Goal: Transaction & Acquisition: Book appointment/travel/reservation

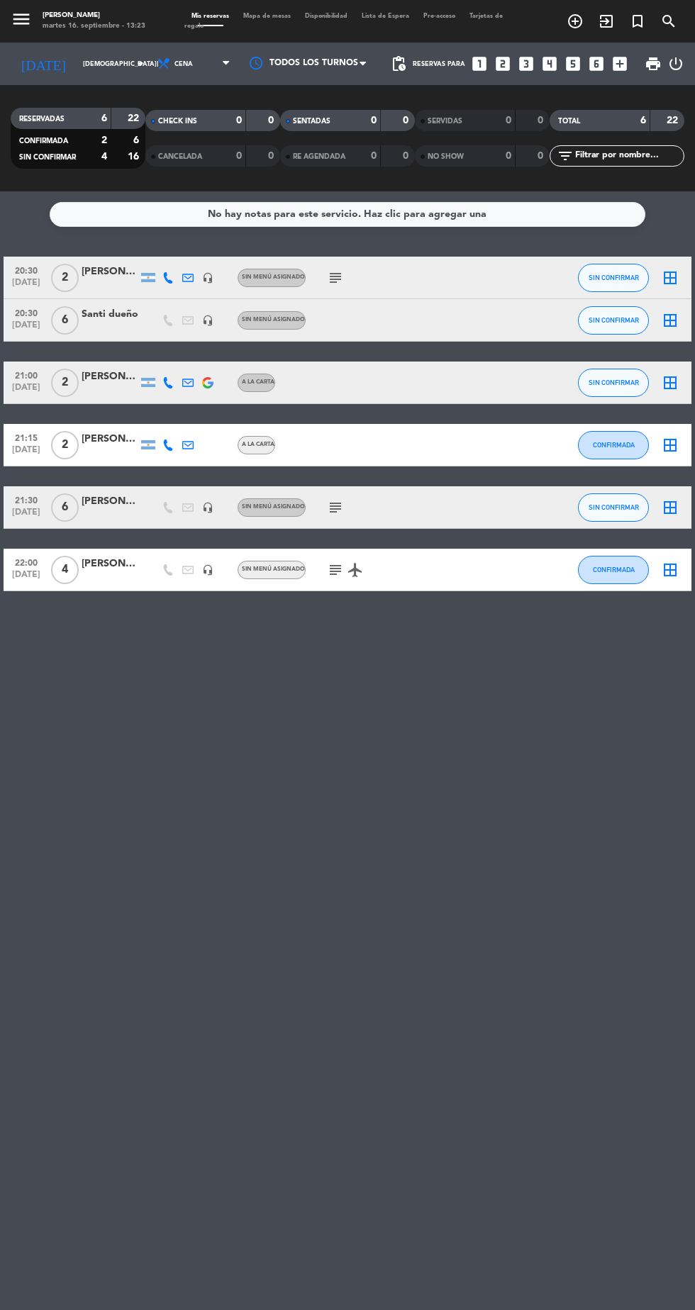
click at [611, 65] on icon "add_box" at bounding box center [619, 64] width 18 height 18
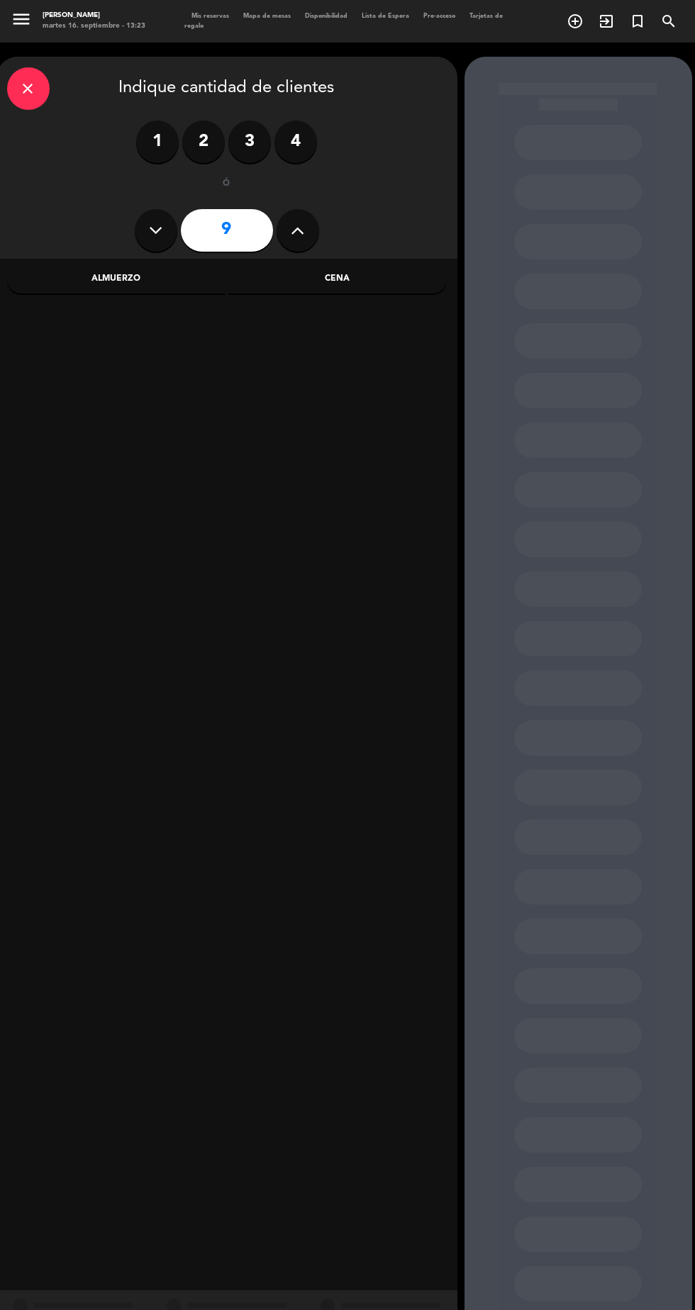
click at [255, 219] on input "9" at bounding box center [227, 230] width 92 height 43
click at [298, 230] on icon at bounding box center [297, 230] width 13 height 21
click at [242, 228] on input "10" at bounding box center [227, 230] width 92 height 43
click at [315, 223] on button at bounding box center [297, 230] width 43 height 43
click at [298, 230] on icon at bounding box center [297, 230] width 13 height 21
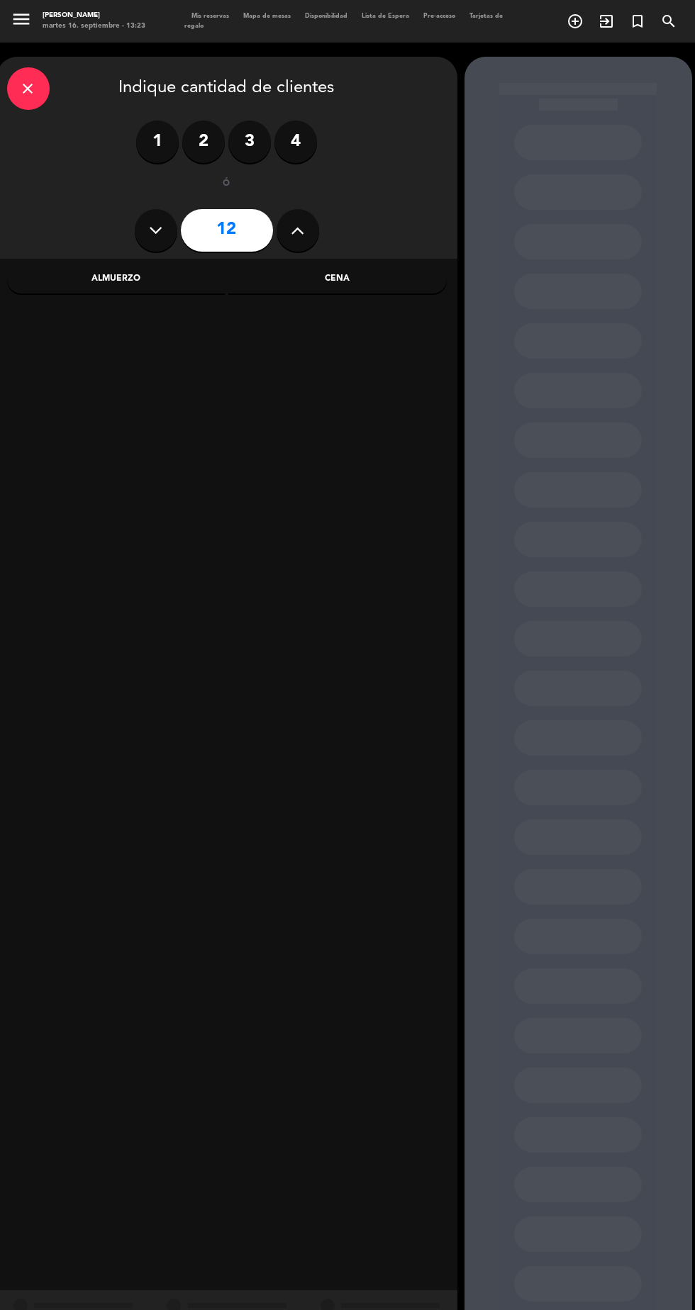
click at [289, 217] on button at bounding box center [297, 230] width 43 height 43
click at [303, 228] on icon at bounding box center [297, 230] width 13 height 21
click at [297, 230] on icon at bounding box center [297, 230] width 13 height 21
click at [265, 224] on input "15" at bounding box center [227, 230] width 92 height 43
click at [264, 233] on input "15" at bounding box center [227, 230] width 92 height 43
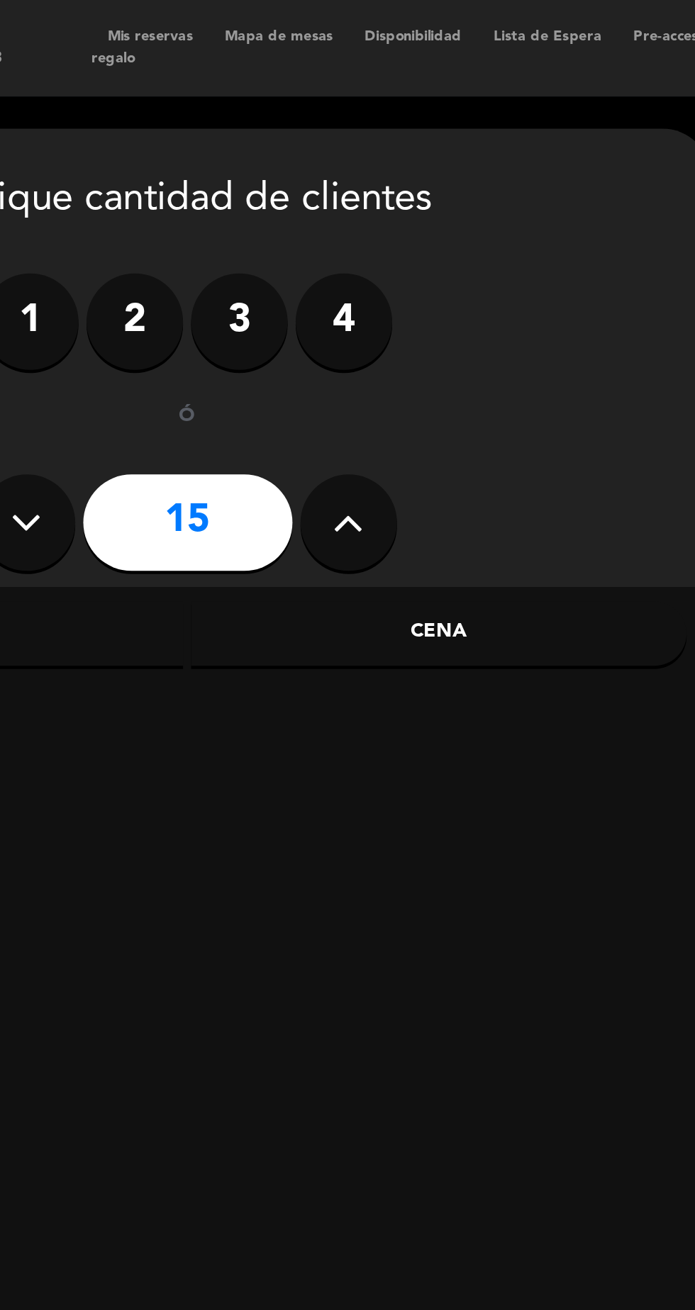
click at [275, 103] on div "close Indique cantidad de clientes" at bounding box center [227, 88] width 440 height 43
click at [296, 237] on icon at bounding box center [297, 230] width 13 height 21
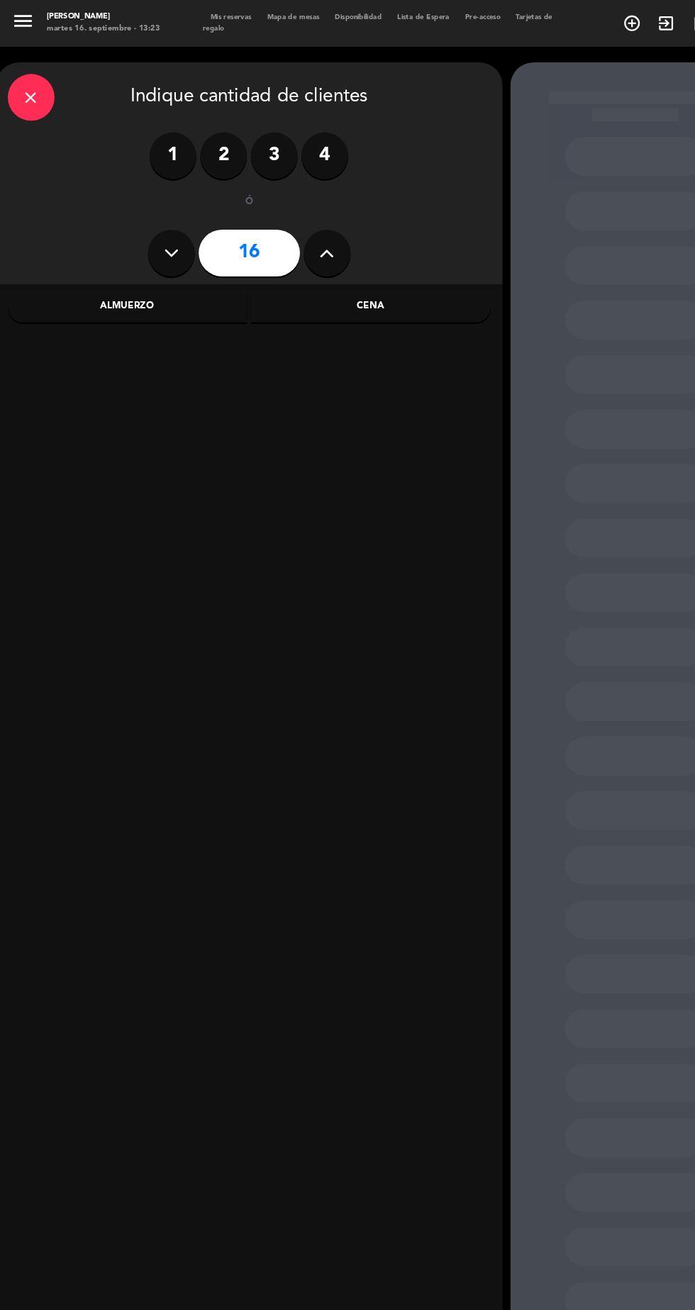
click at [313, 223] on button at bounding box center [297, 230] width 43 height 43
click at [297, 230] on icon at bounding box center [297, 230] width 13 height 21
click at [303, 228] on icon at bounding box center [297, 230] width 13 height 21
type input "20"
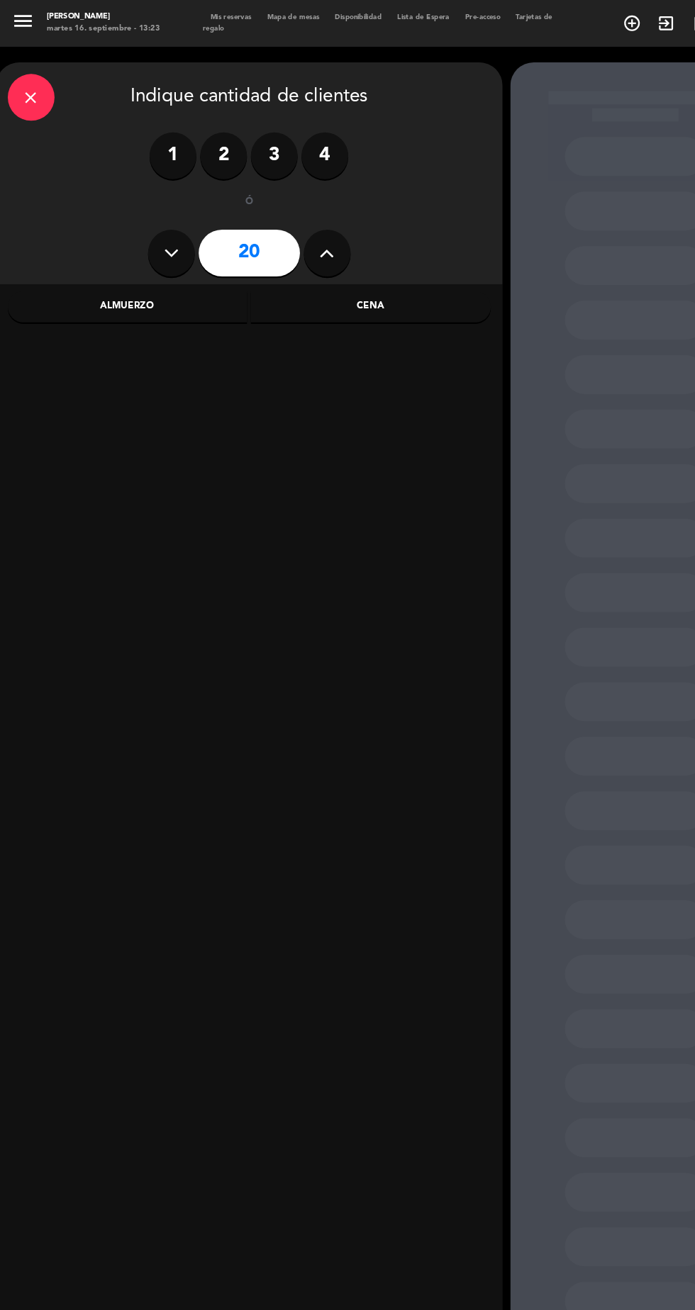
click at [356, 291] on div "Cena" at bounding box center [337, 279] width 218 height 28
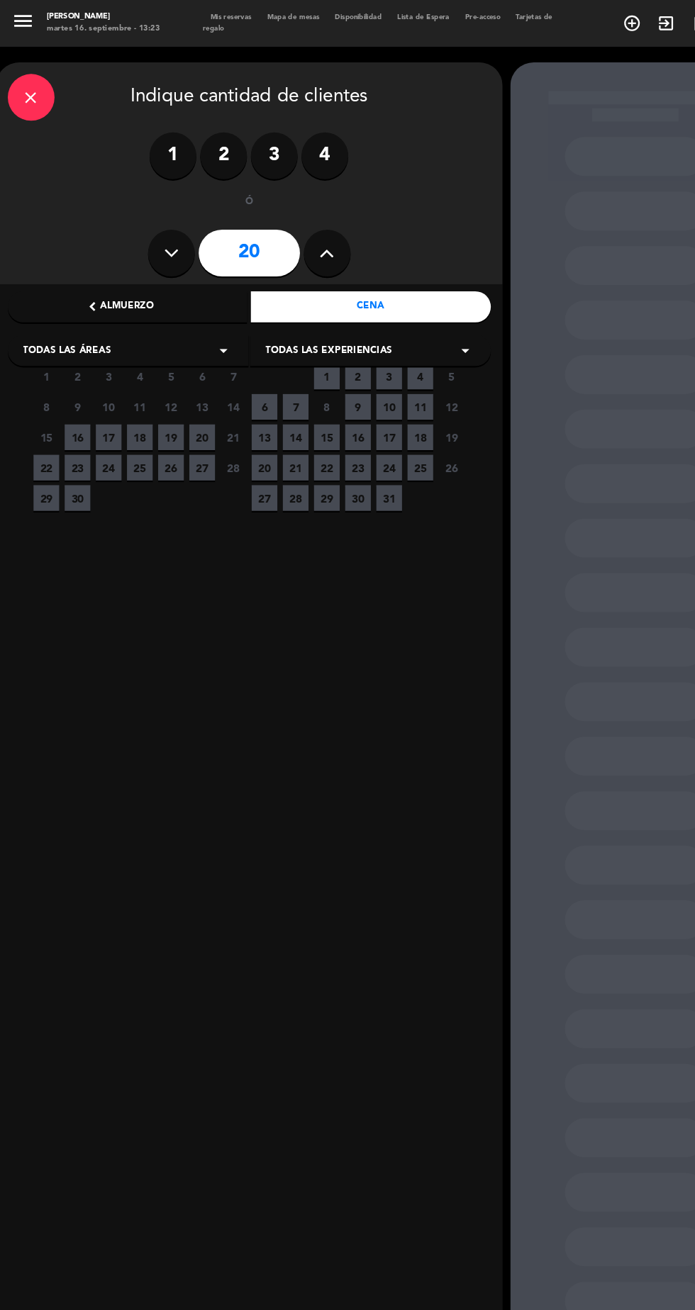
click at [155, 398] on span "19" at bounding box center [155, 397] width 23 height 23
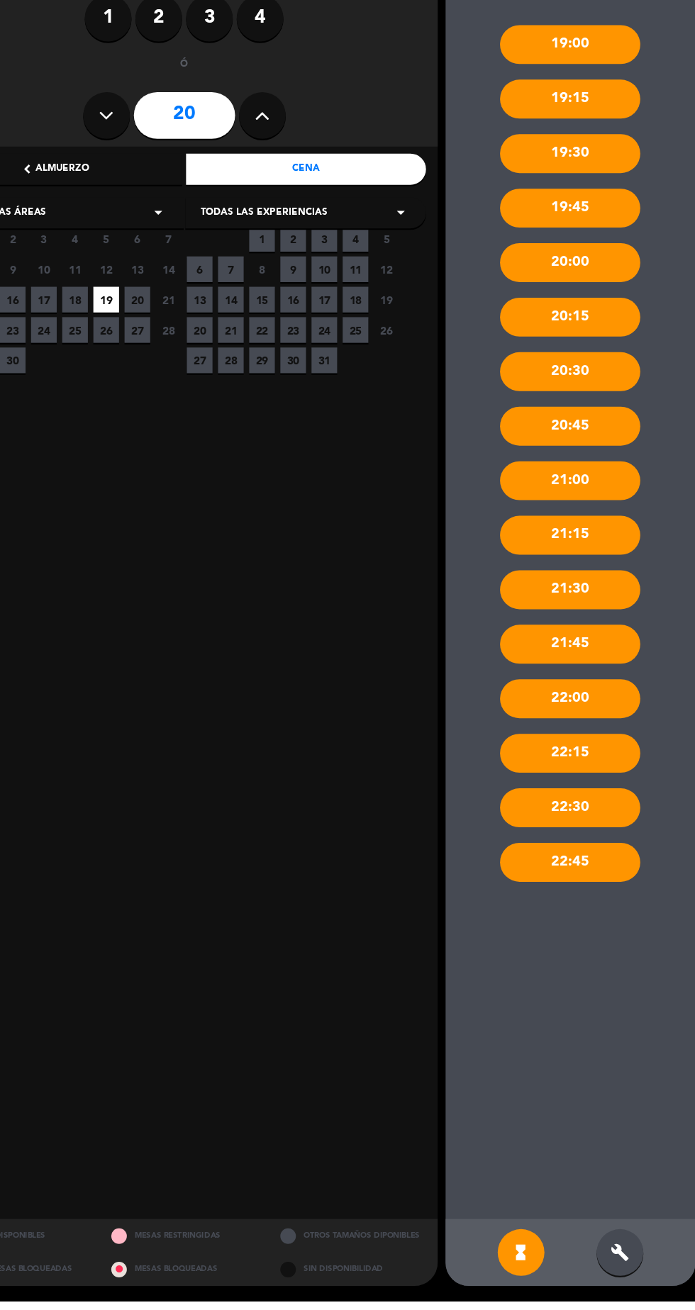
click at [617, 1287] on div "build" at bounding box center [623, 1265] width 43 height 43
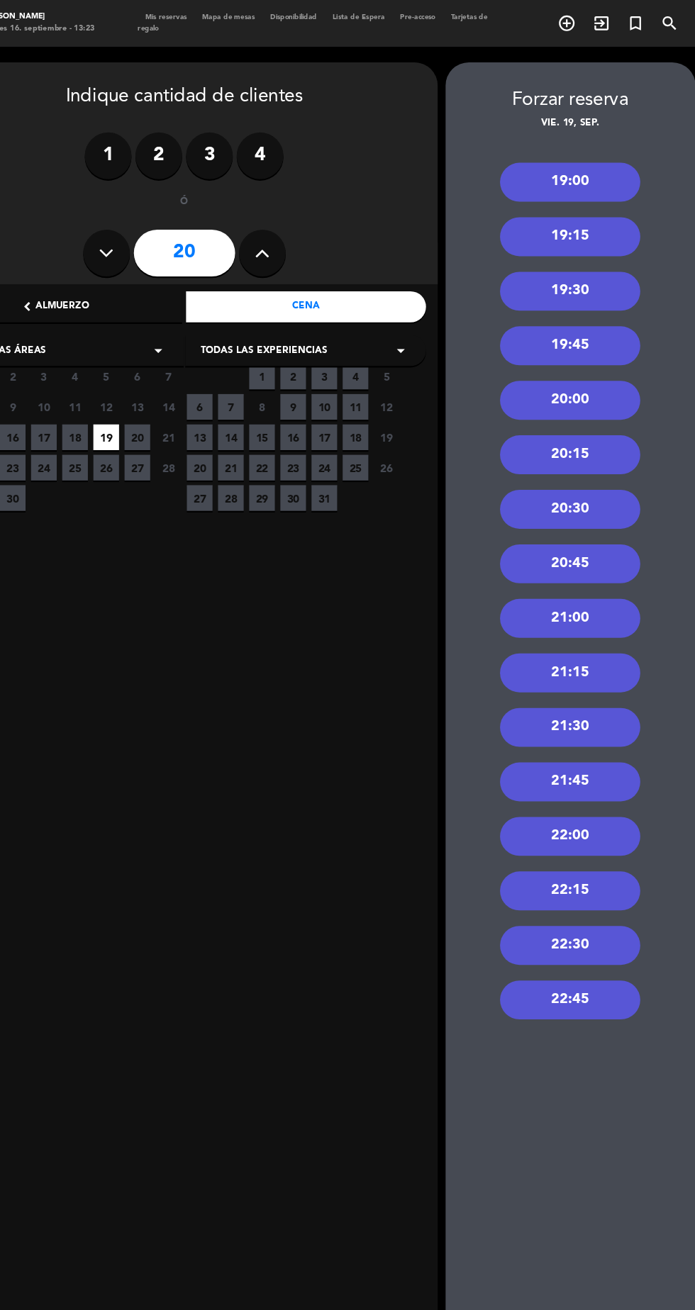
click at [600, 871] on div "22:30" at bounding box center [578, 860] width 128 height 35
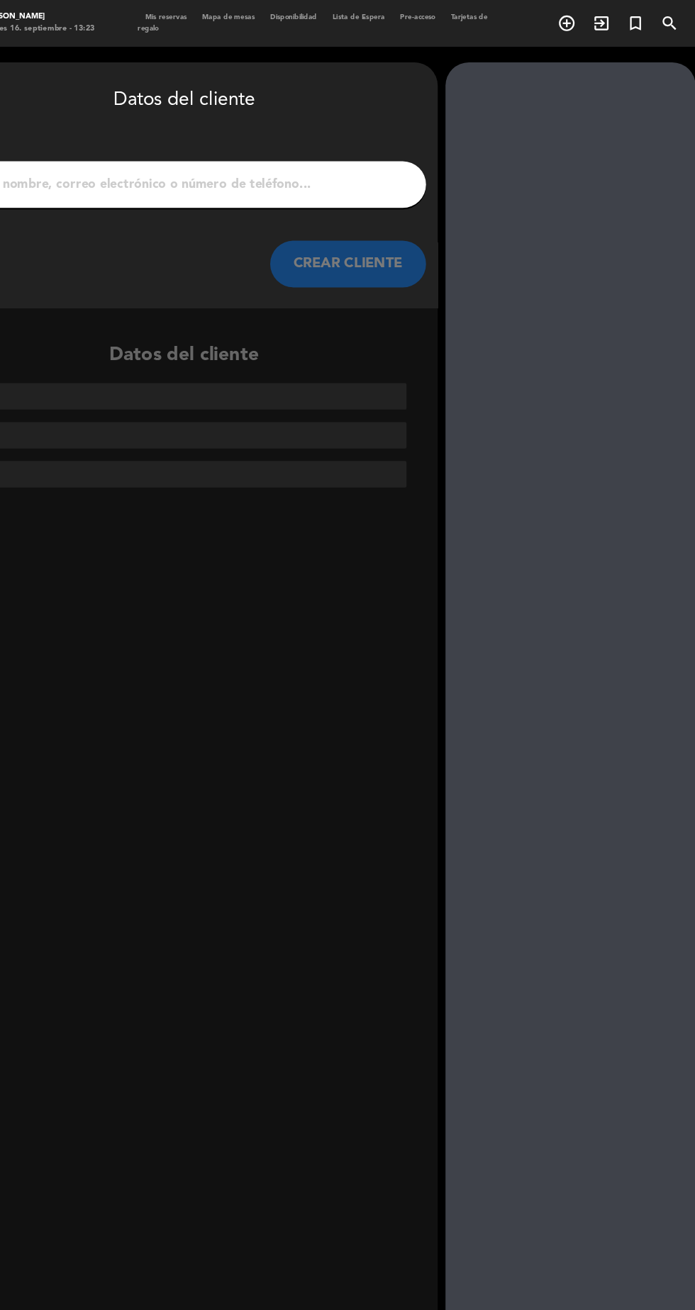
click at [374, 164] on input "1" at bounding box center [227, 168] width 418 height 20
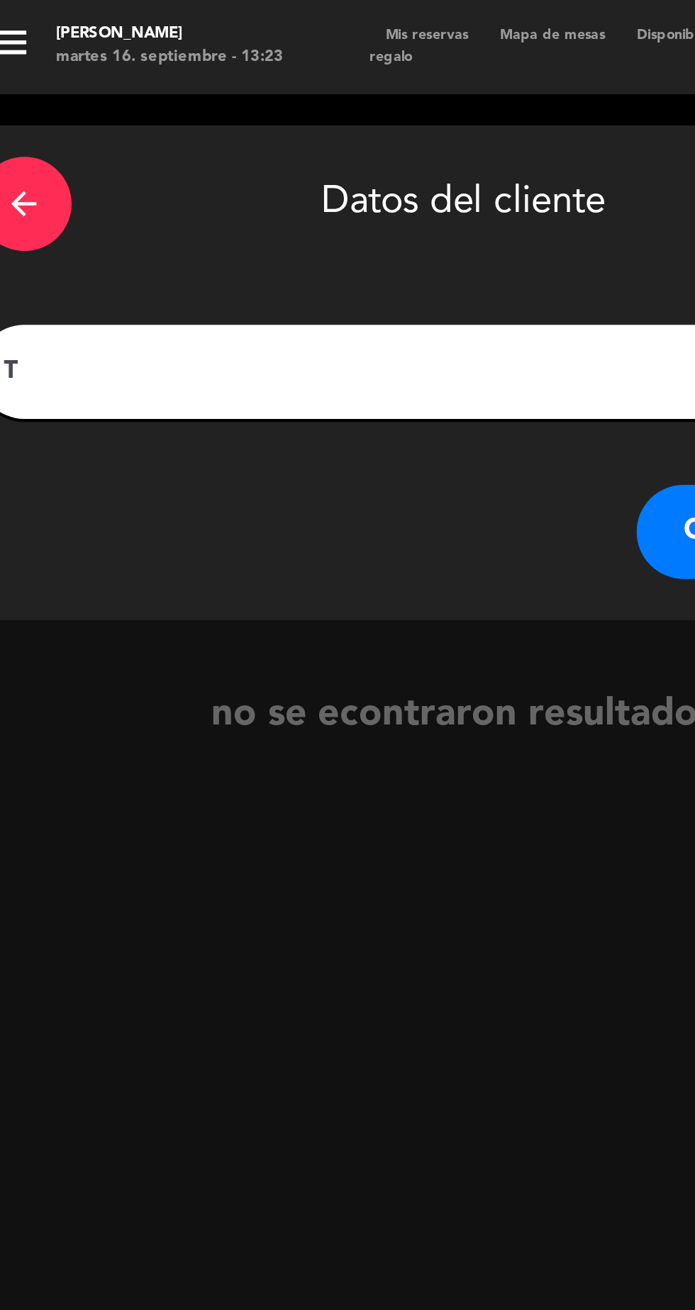
type input "Tati"
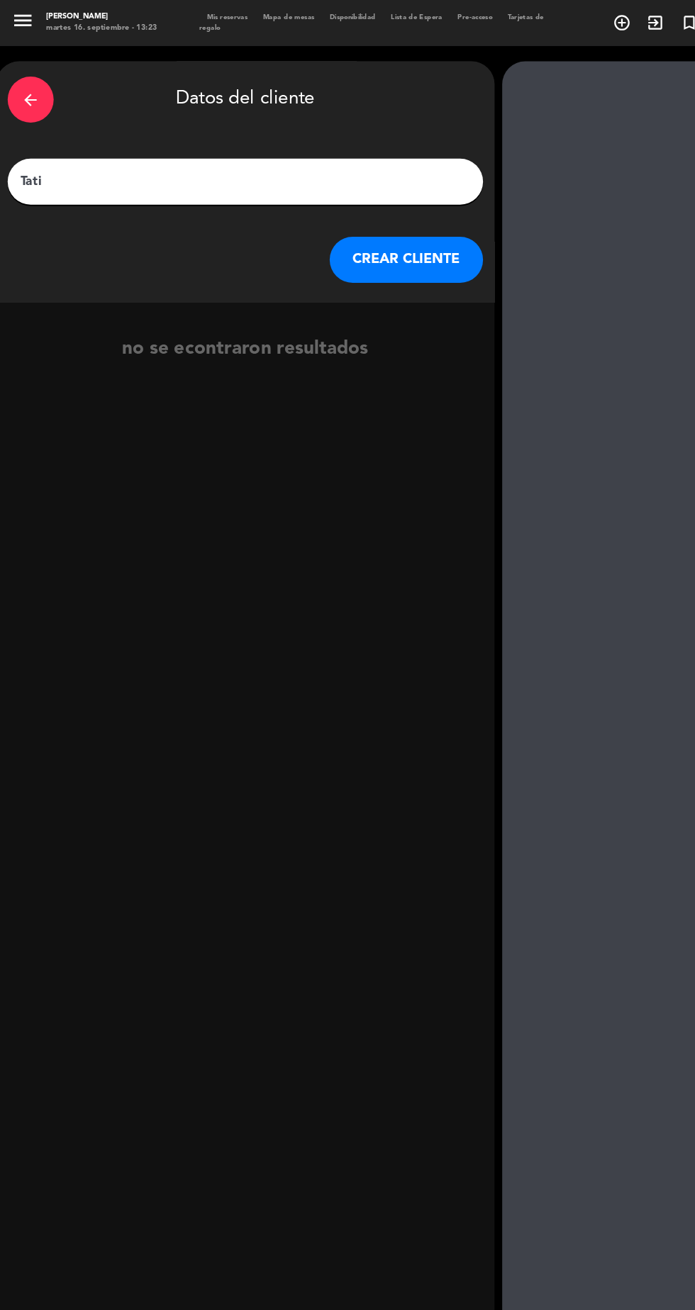
click at [390, 240] on button "CREAR CLIENTE" at bounding box center [376, 240] width 142 height 43
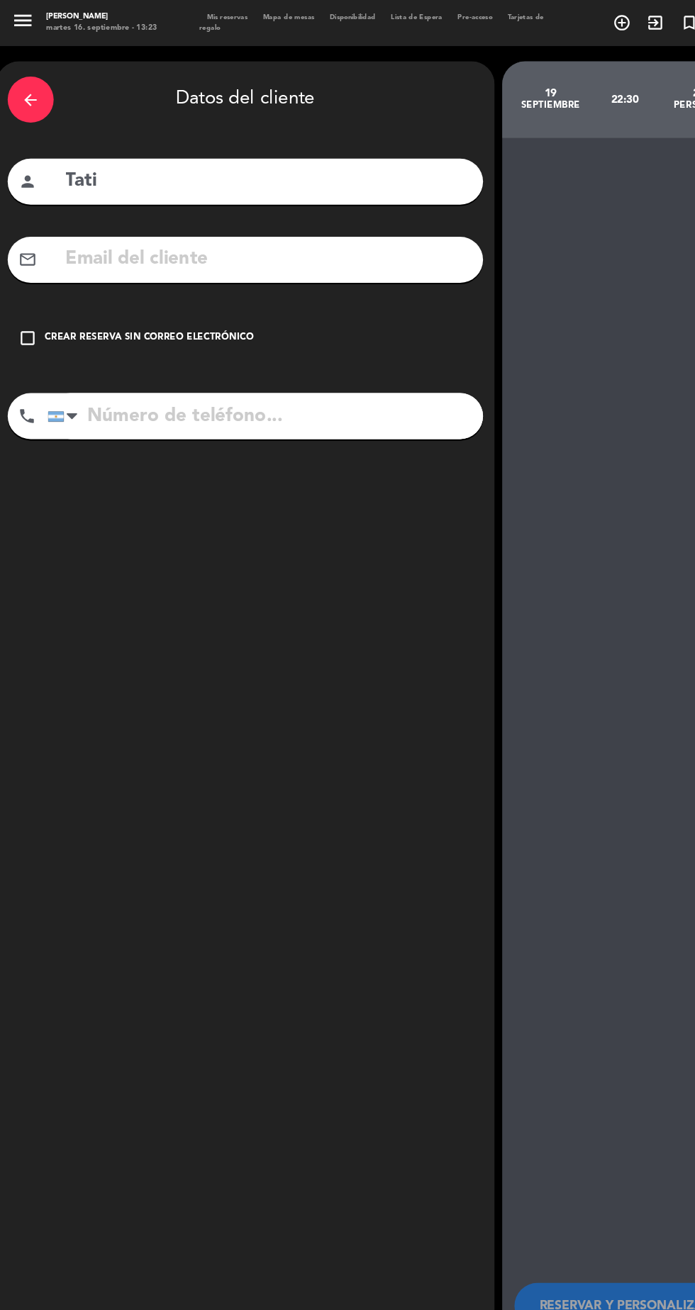
click at [189, 330] on div "check_box_outline_blank Crear reserva sin correo electrónico" at bounding box center [227, 312] width 440 height 43
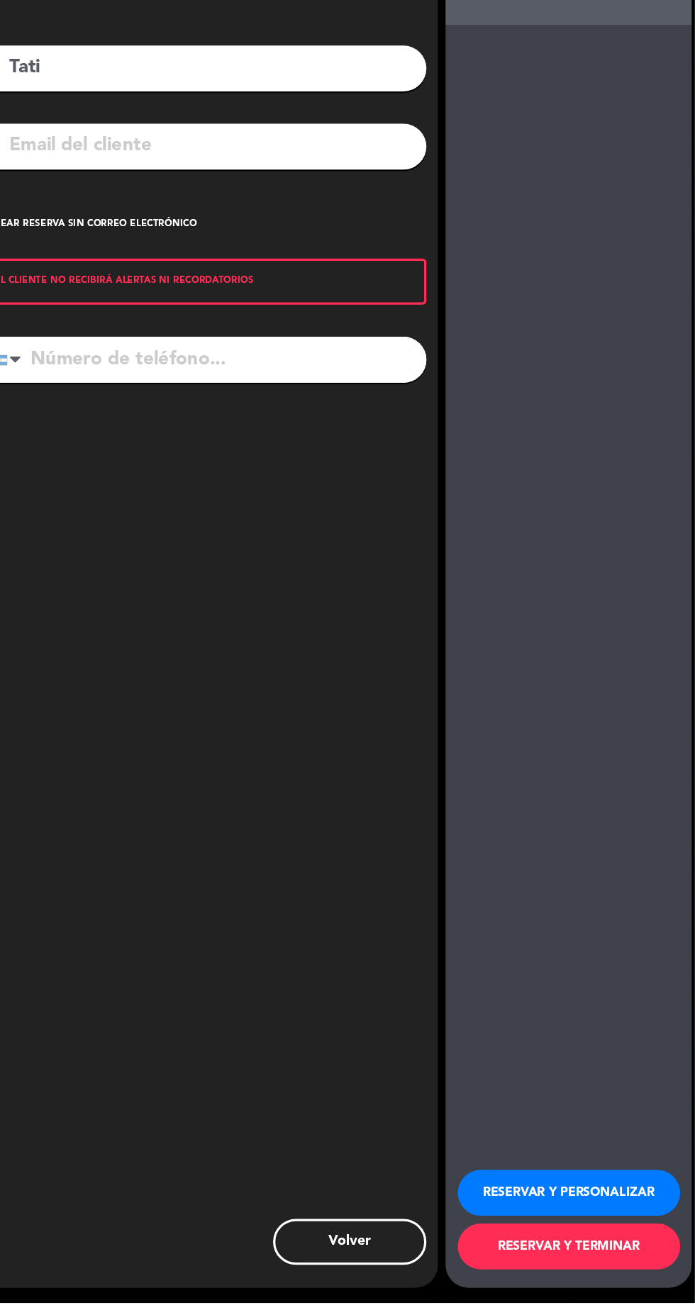
click at [610, 1229] on button "RESERVAR Y PERSONALIZAR" at bounding box center [579, 1208] width 206 height 43
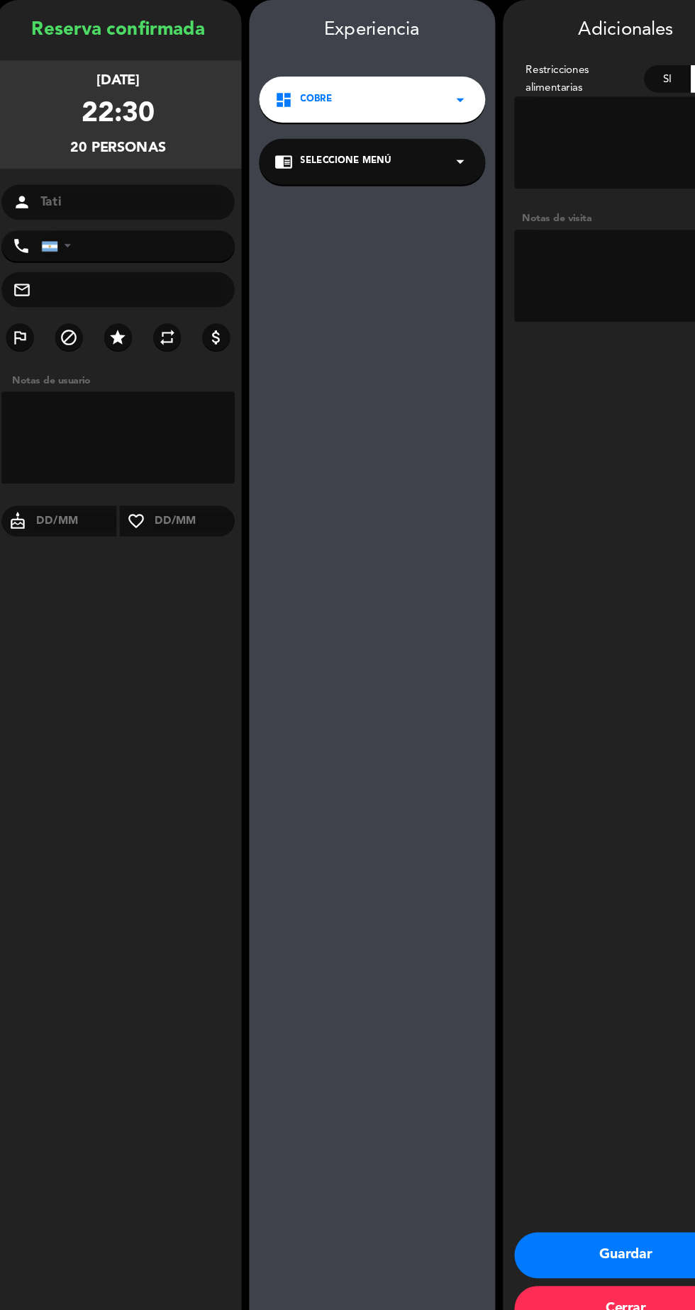
click at [528, 352] on textarea at bounding box center [579, 311] width 206 height 85
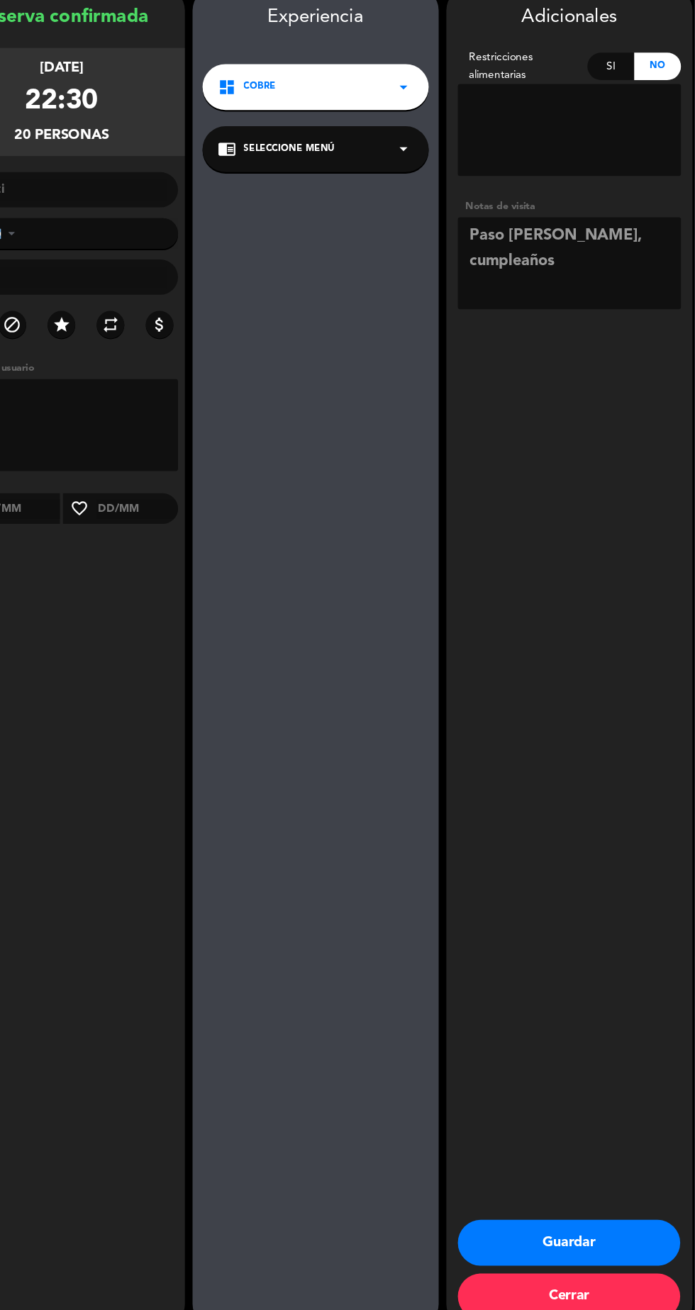
scroll to position [89, 0]
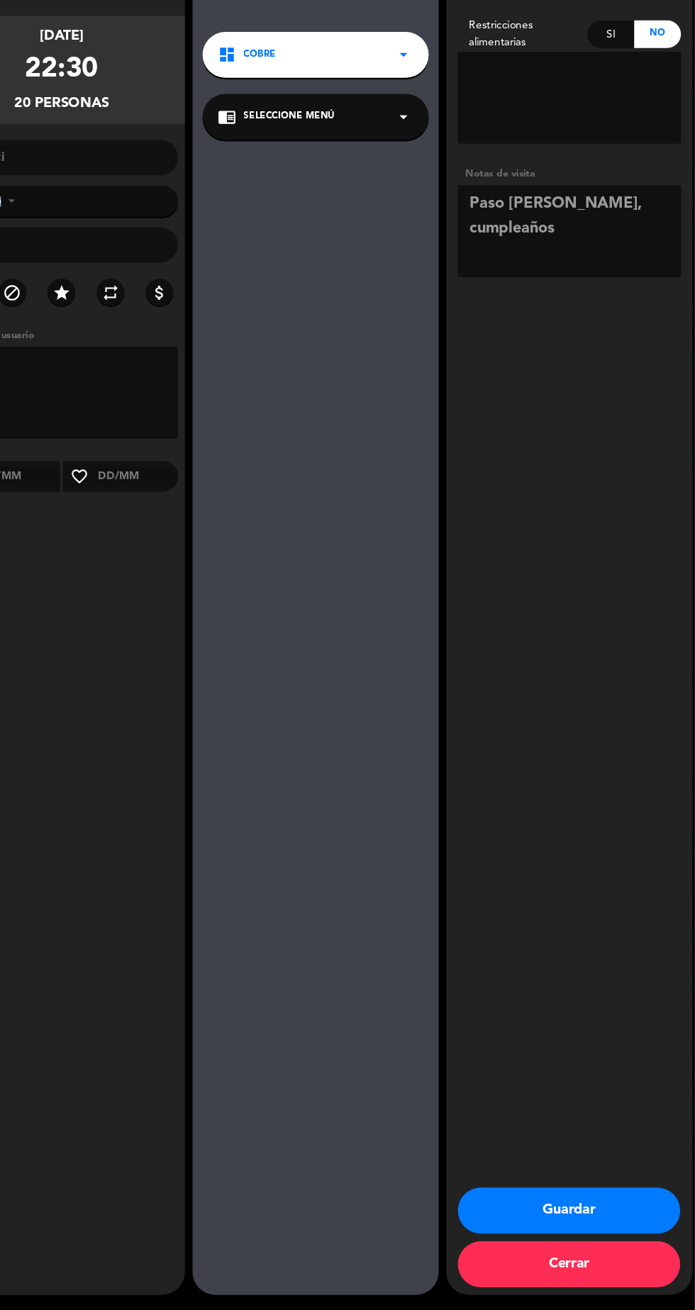
type textarea "Paso [PERSON_NAME], cumpleaños"
click at [628, 1224] on button "Guardar" at bounding box center [579, 1218] width 206 height 43
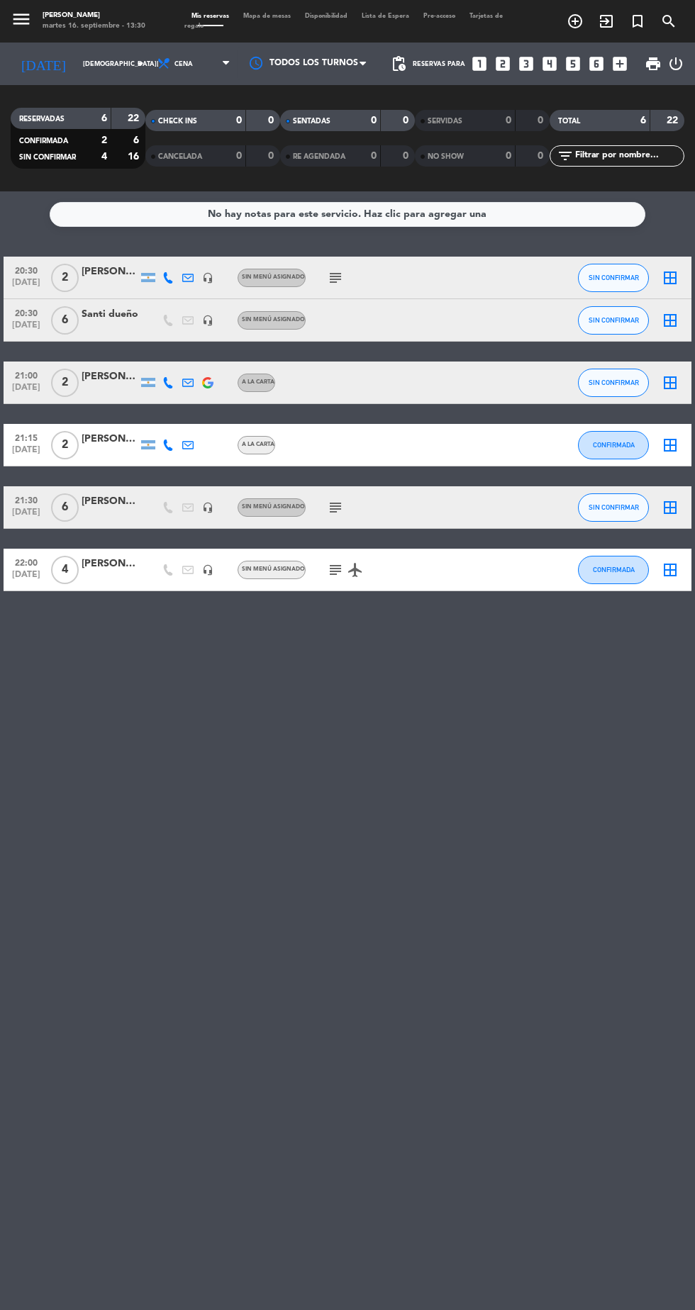
click at [573, 69] on icon "looks_5" at bounding box center [573, 64] width 18 height 18
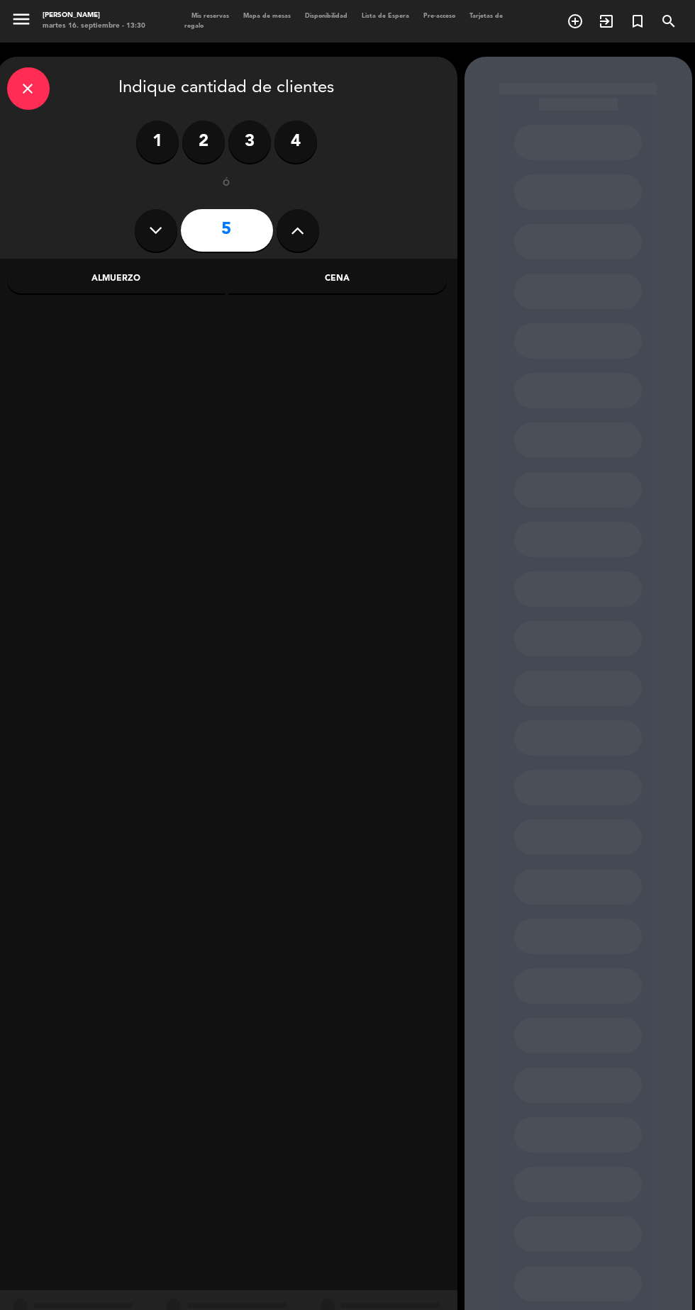
click at [390, 272] on div "Cena" at bounding box center [337, 279] width 218 height 28
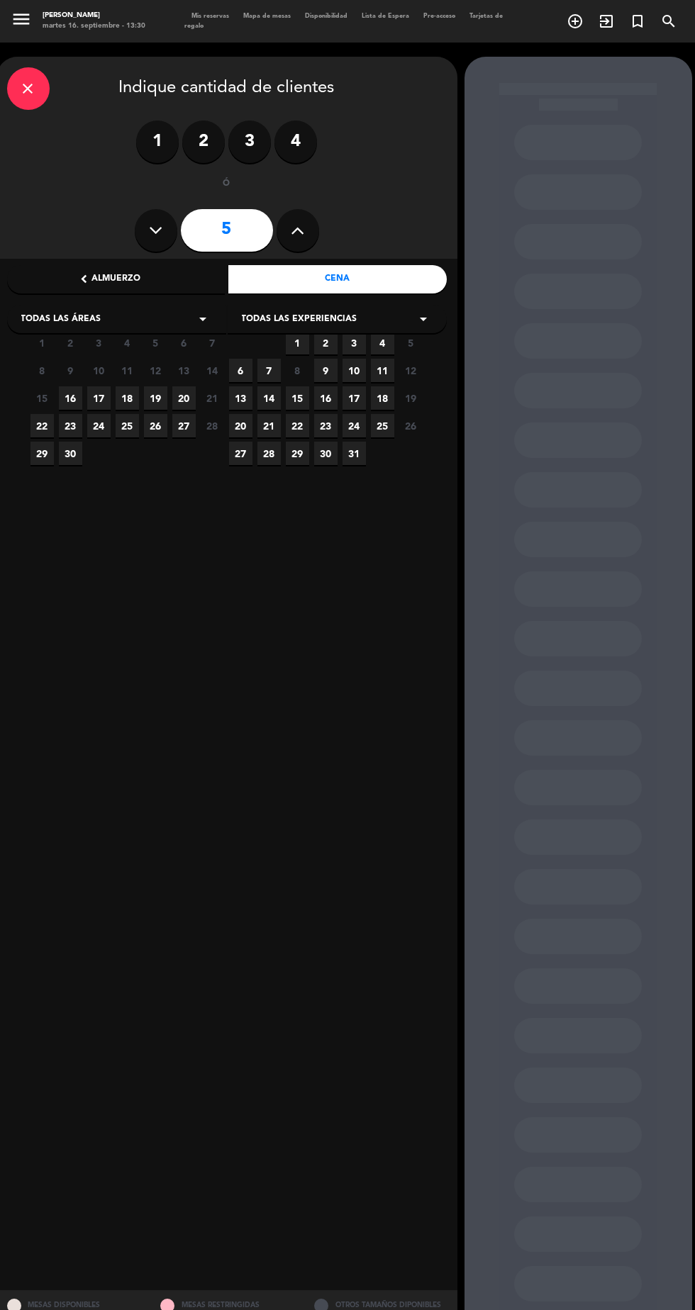
click at [70, 371] on span "9" at bounding box center [70, 370] width 23 height 23
click at [70, 398] on span "16" at bounding box center [70, 397] width 23 height 23
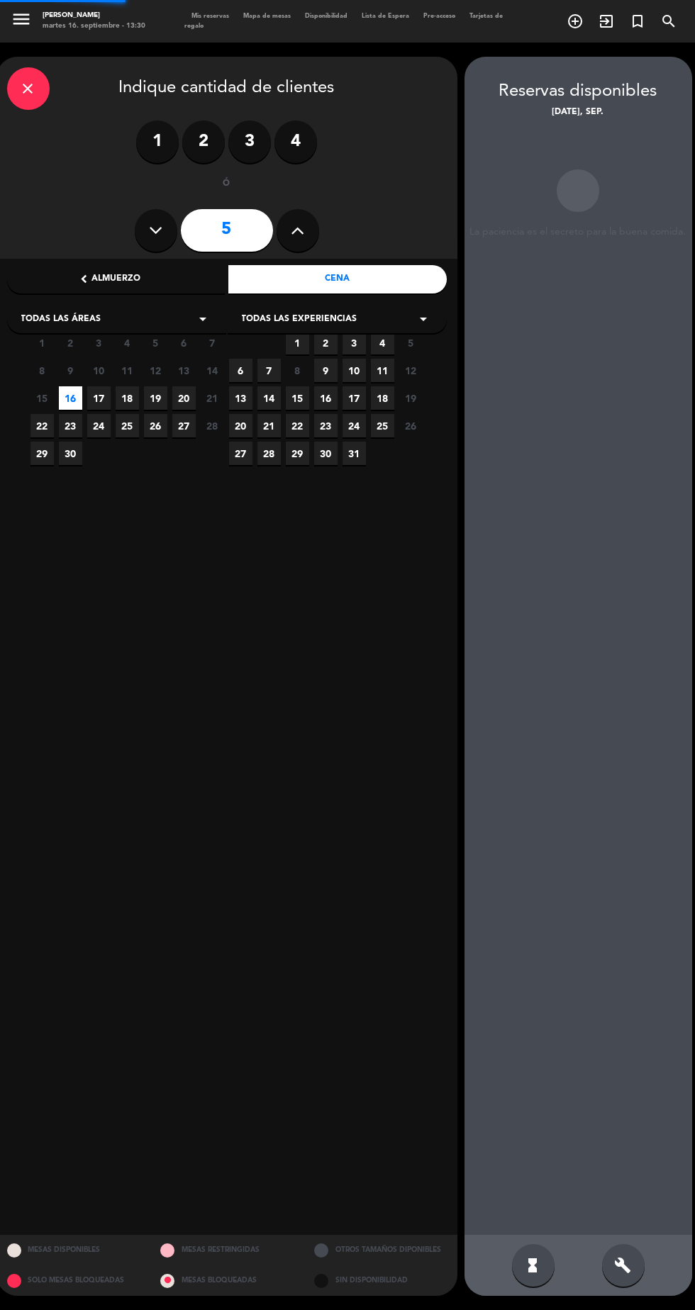
scroll to position [57, 0]
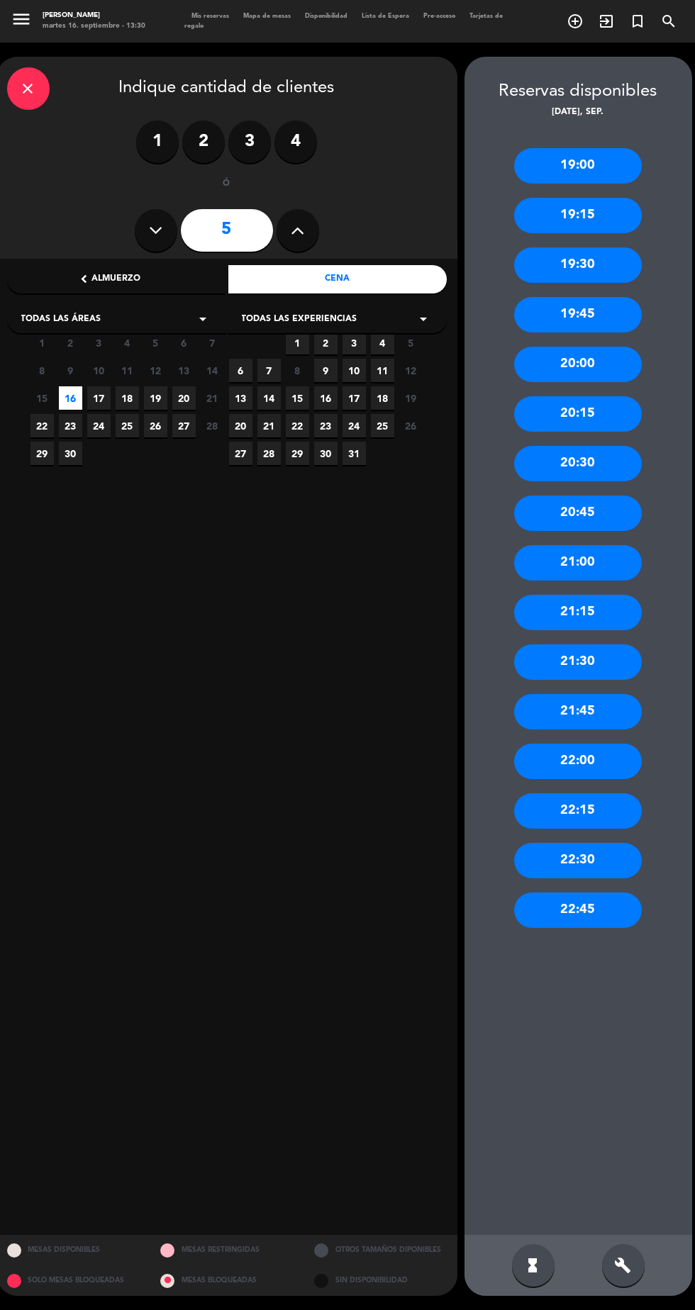
click at [611, 545] on div "21:00" at bounding box center [578, 562] width 128 height 35
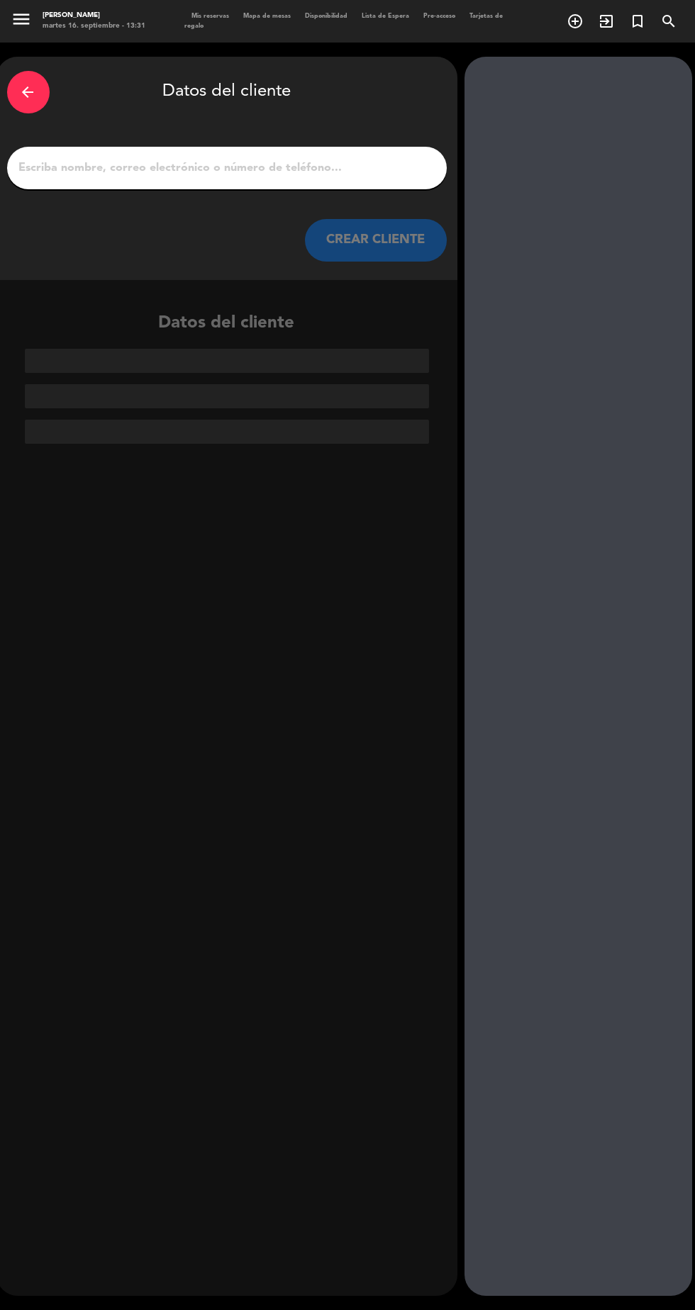
click at [369, 158] on input "1" at bounding box center [227, 168] width 418 height 20
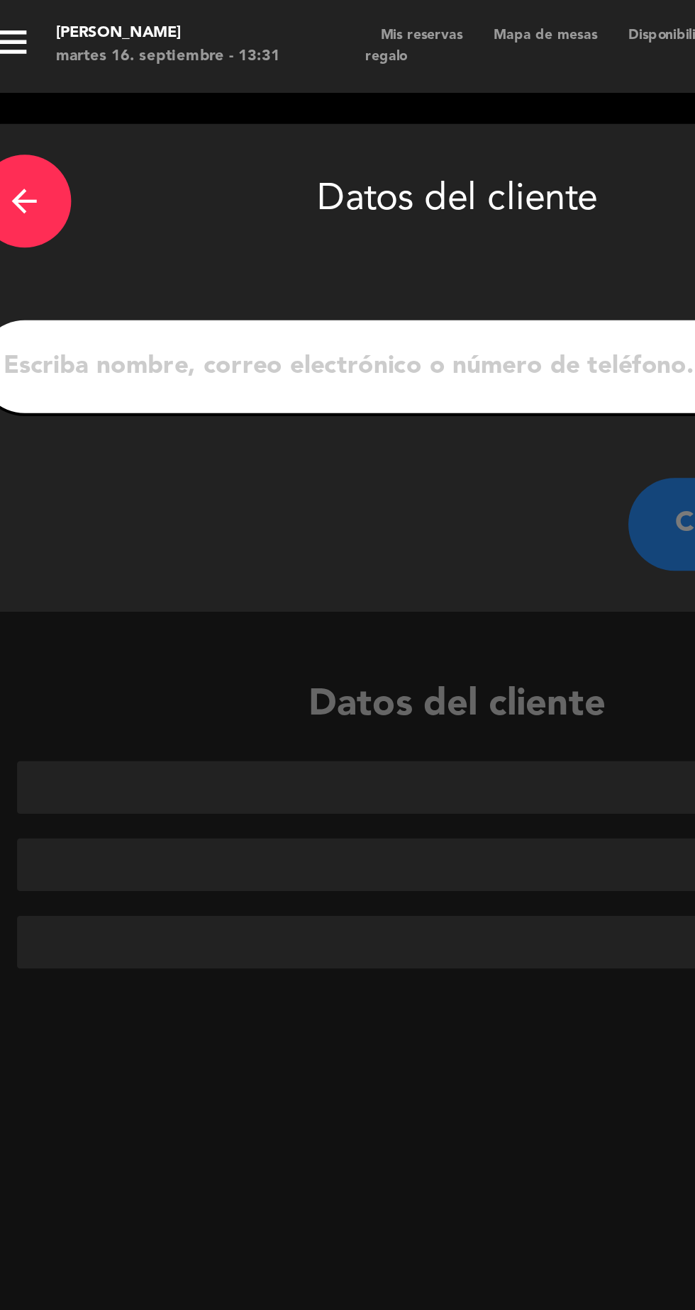
scroll to position [0, 0]
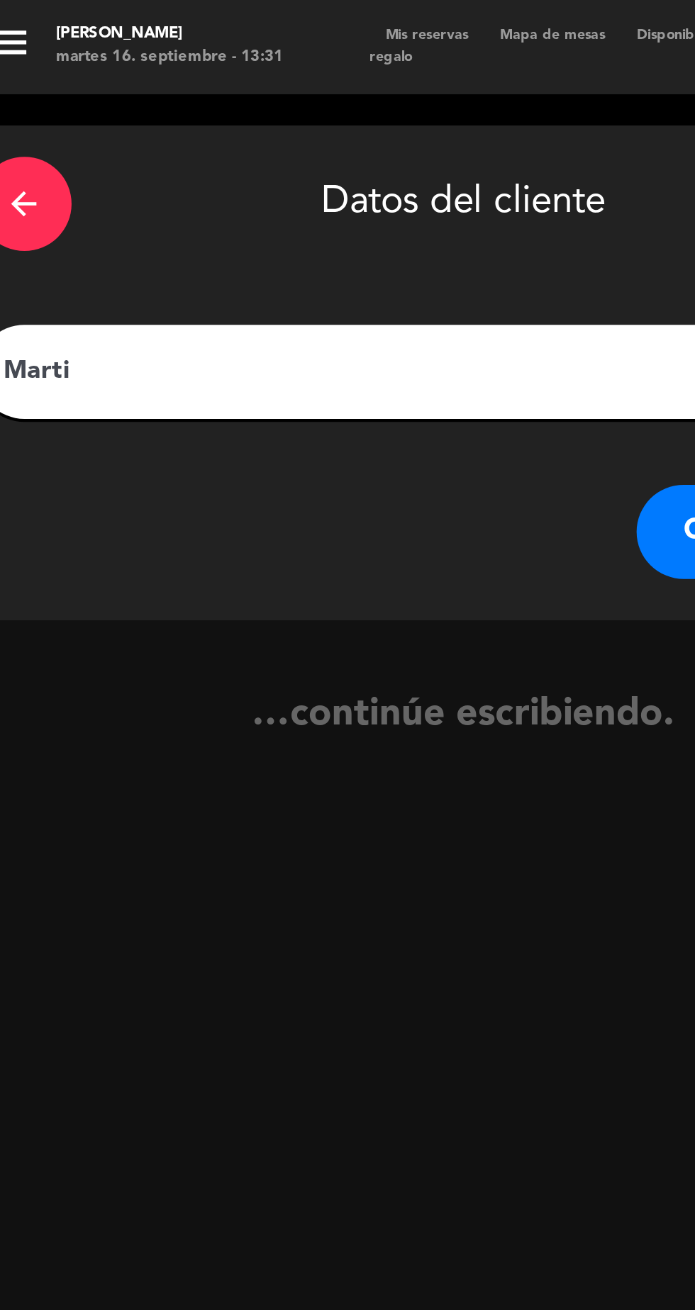
type input "[PERSON_NAME]"
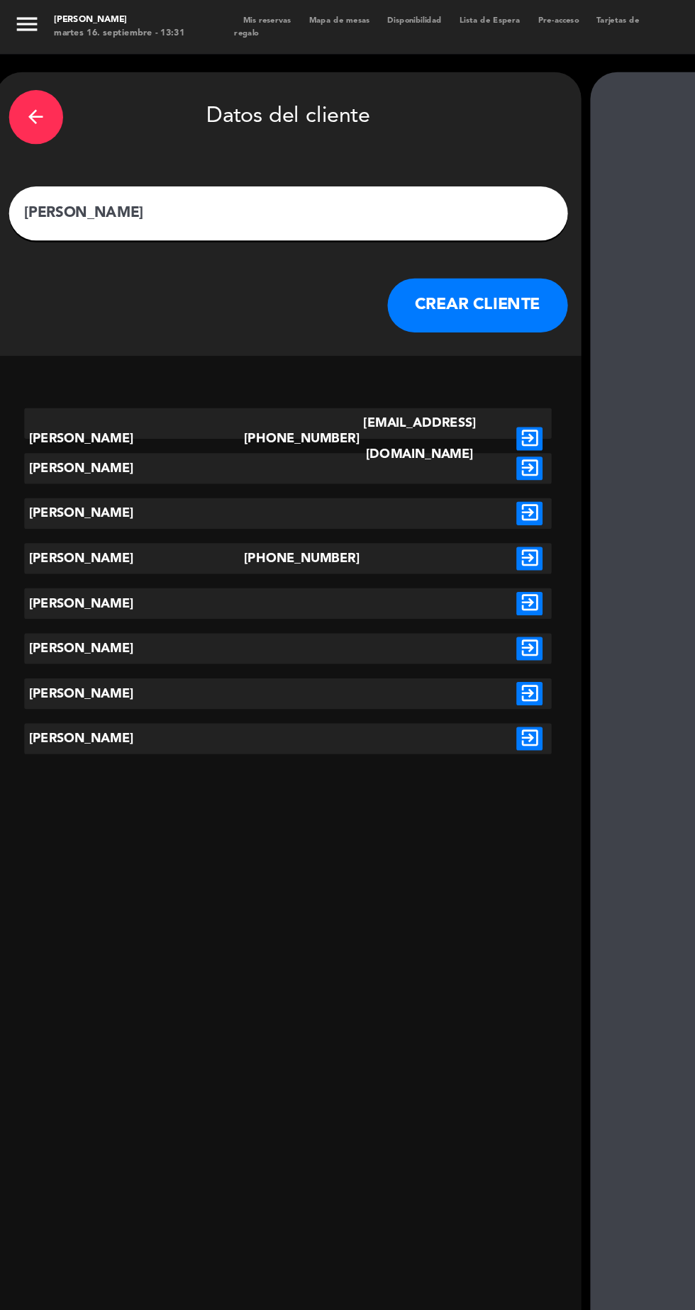
click at [420, 258] on button "CREAR CLIENTE" at bounding box center [376, 240] width 142 height 43
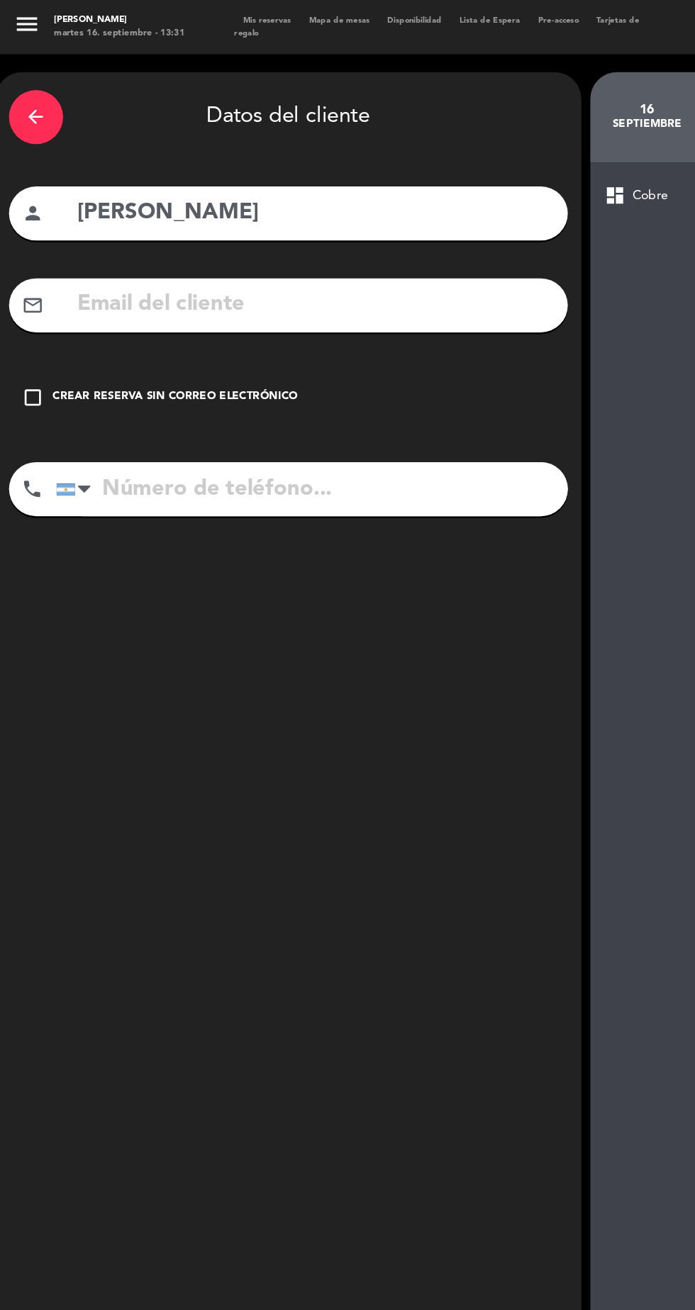
click at [169, 313] on div "Crear reserva sin correo electrónico" at bounding box center [138, 313] width 193 height 14
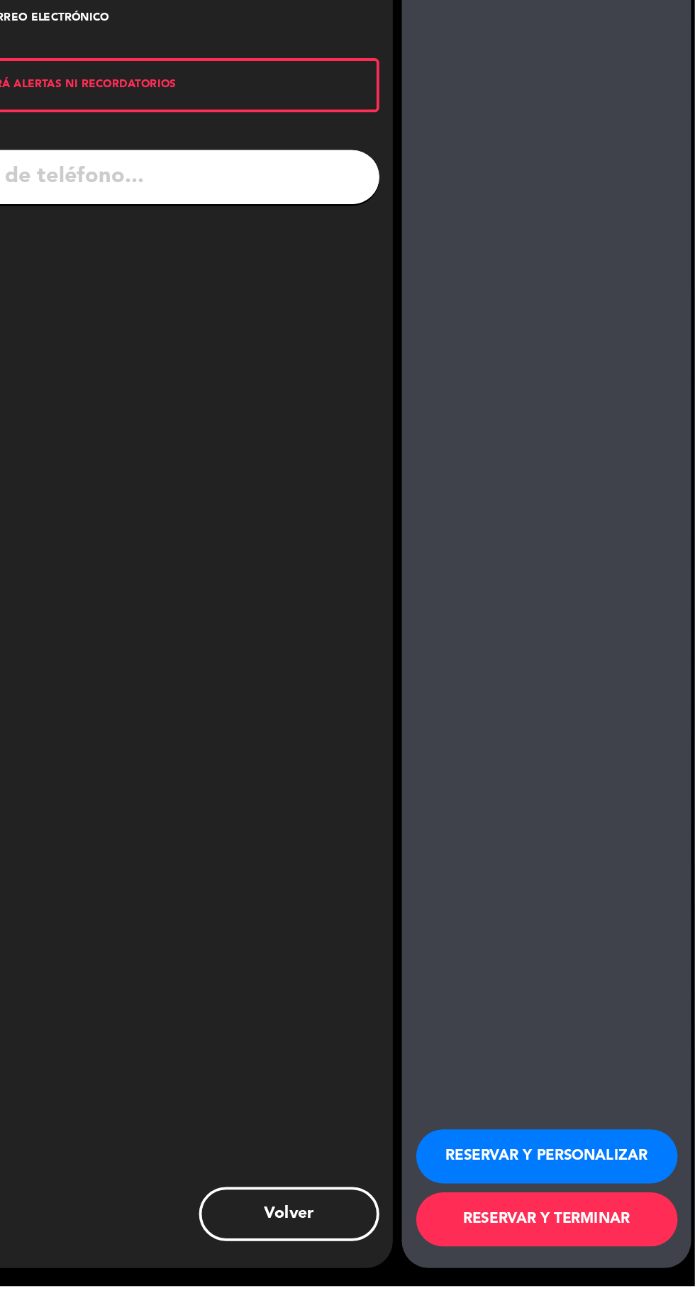
click at [614, 1229] on button "RESERVAR Y PERSONALIZAR" at bounding box center [579, 1208] width 206 height 43
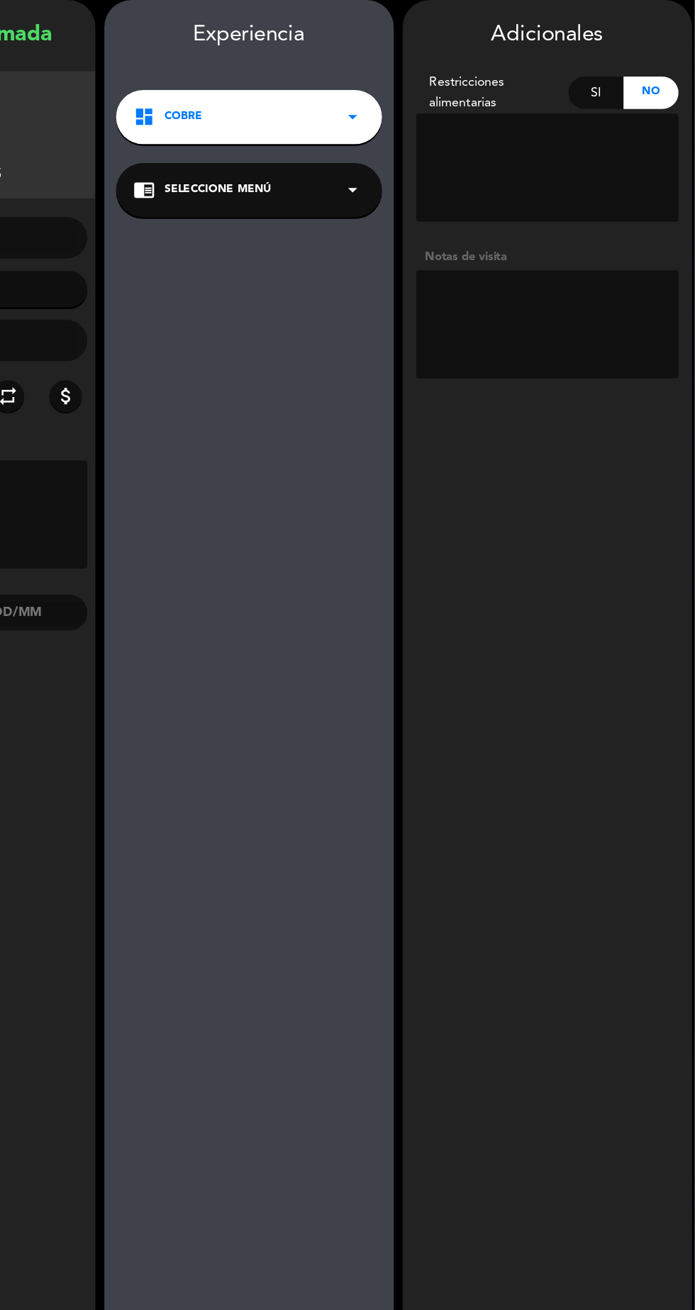
click at [577, 321] on textarea at bounding box center [579, 311] width 206 height 85
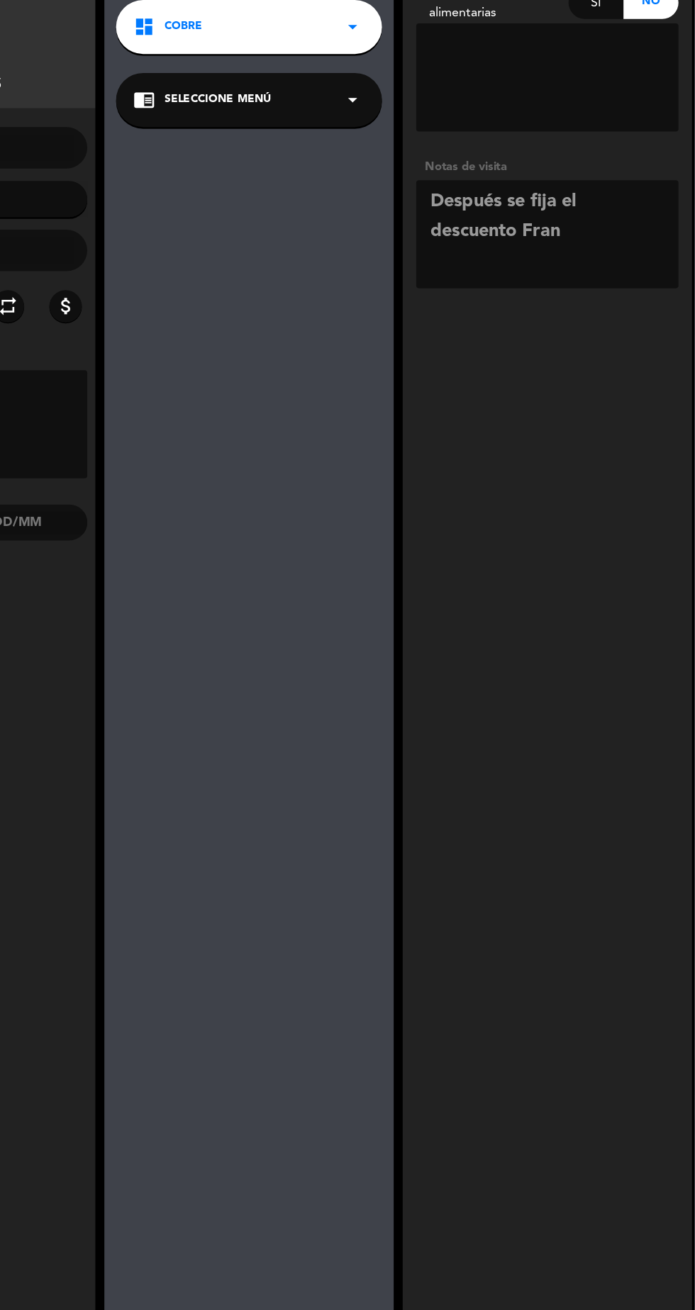
click at [591, 301] on textarea at bounding box center [579, 311] width 206 height 85
click at [595, 291] on textarea at bounding box center [579, 311] width 206 height 85
click at [607, 318] on textarea at bounding box center [579, 311] width 206 height 85
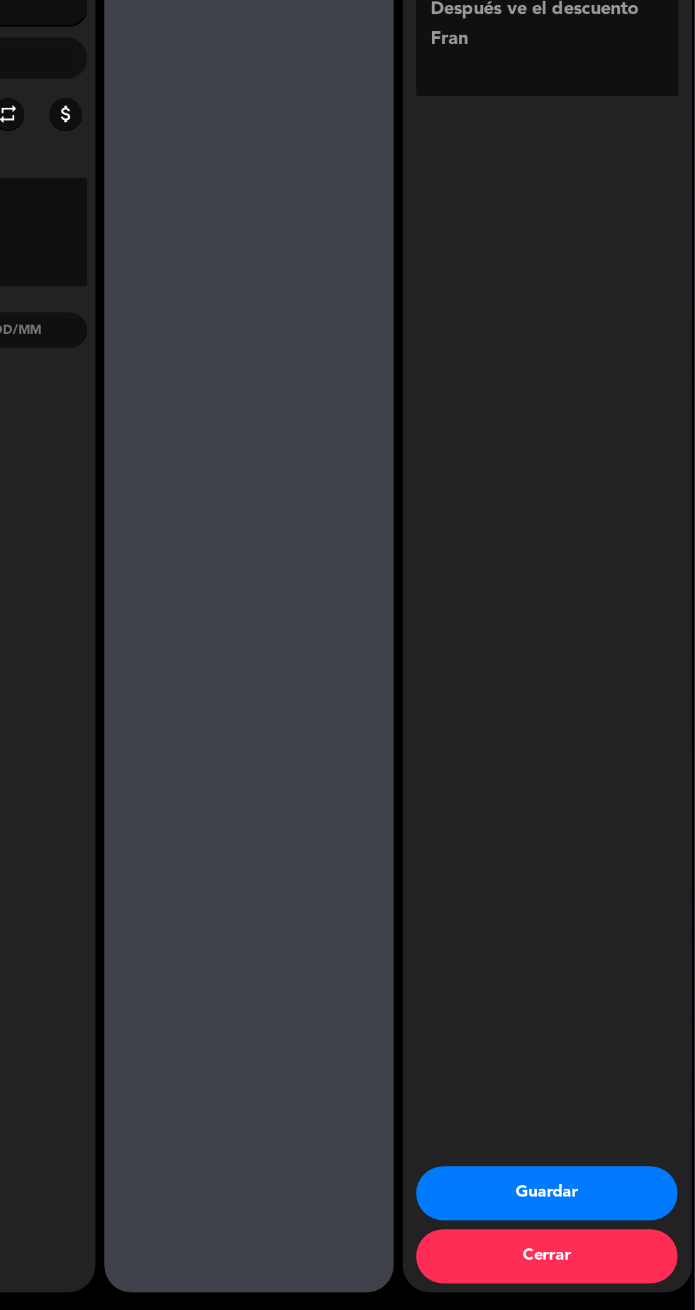
scroll to position [89, 0]
type textarea "Después ve el descuento Fran"
click at [626, 1224] on button "Guardar" at bounding box center [579, 1218] width 206 height 43
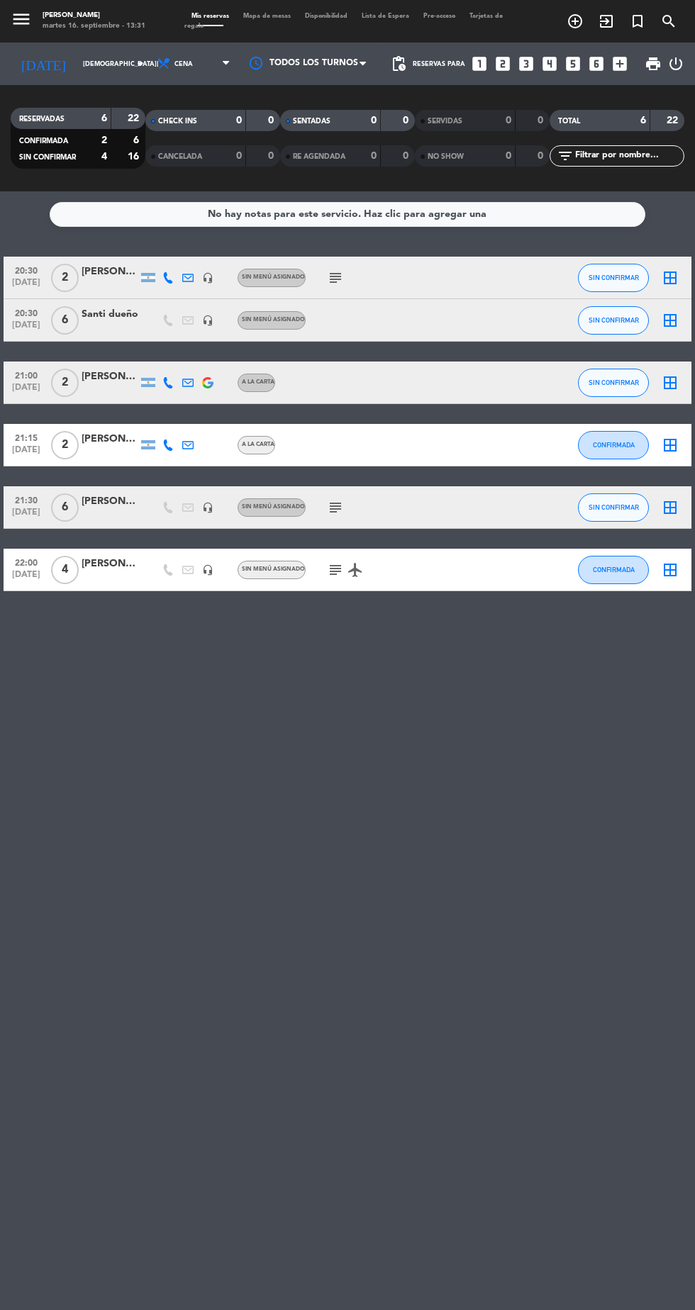
click at [577, 60] on icon "looks_5" at bounding box center [573, 64] width 18 height 18
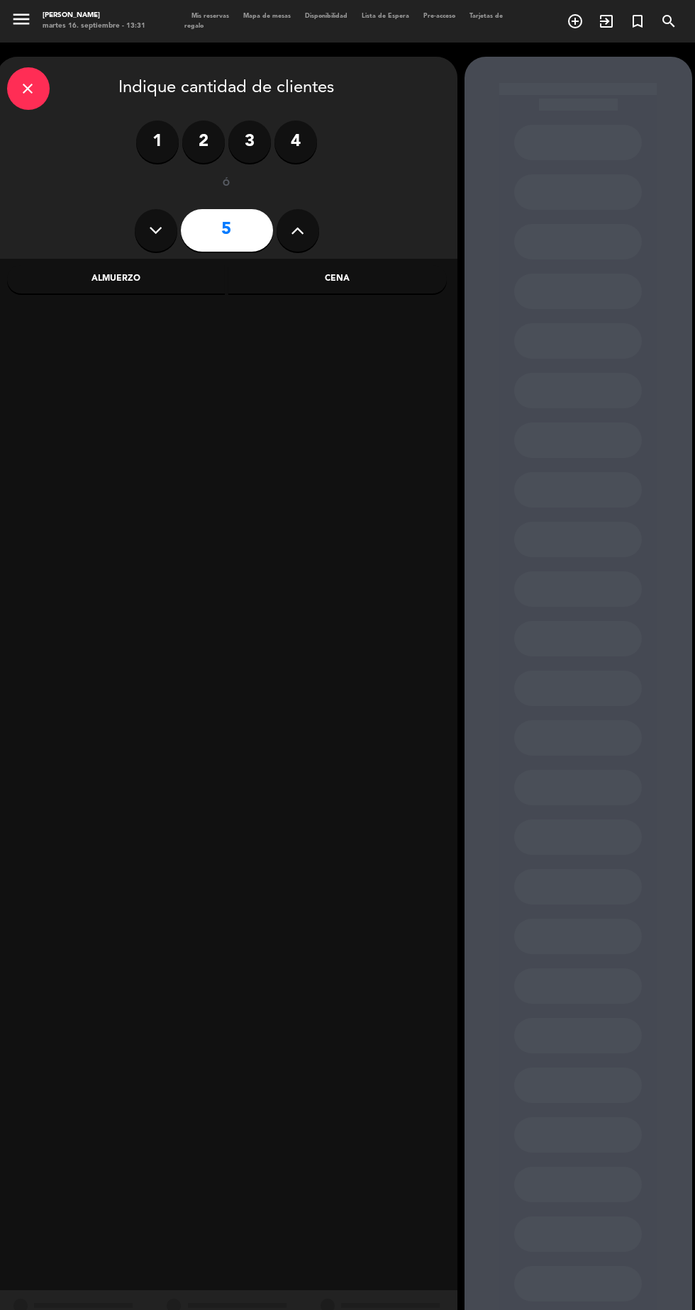
click at [366, 289] on div "Cena" at bounding box center [337, 279] width 218 height 28
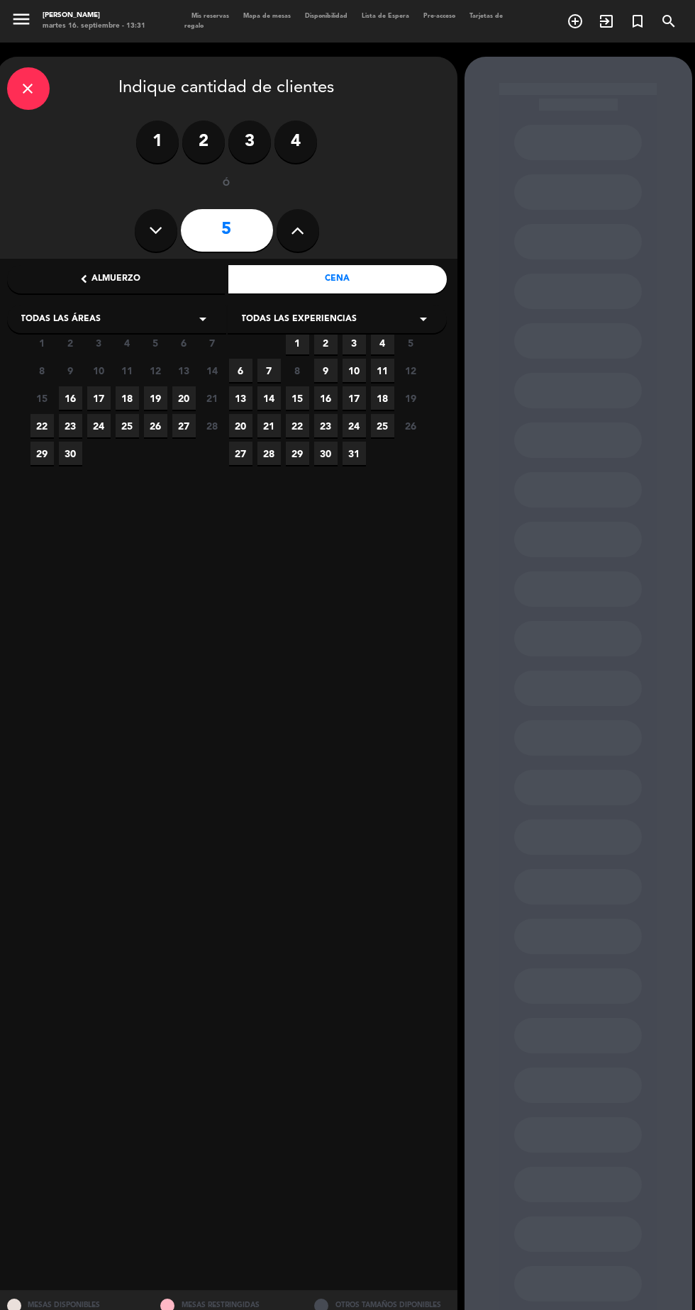
click at [70, 398] on span "16" at bounding box center [70, 397] width 23 height 23
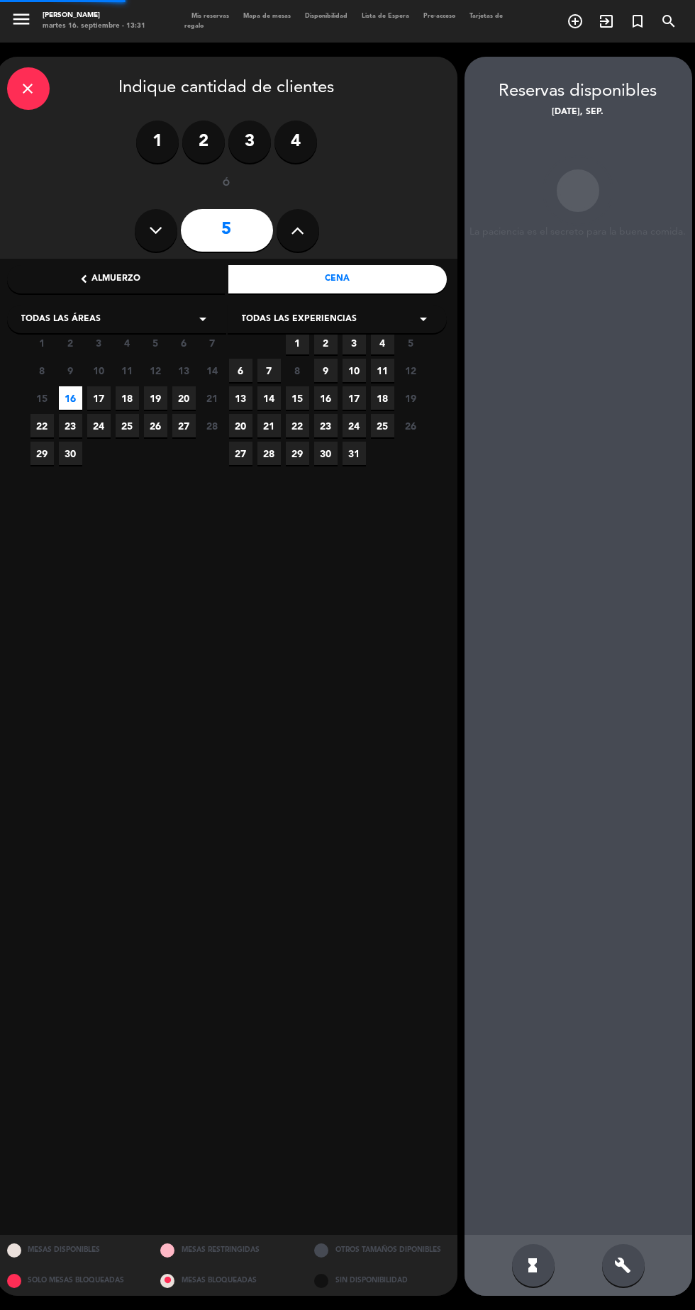
scroll to position [57, 0]
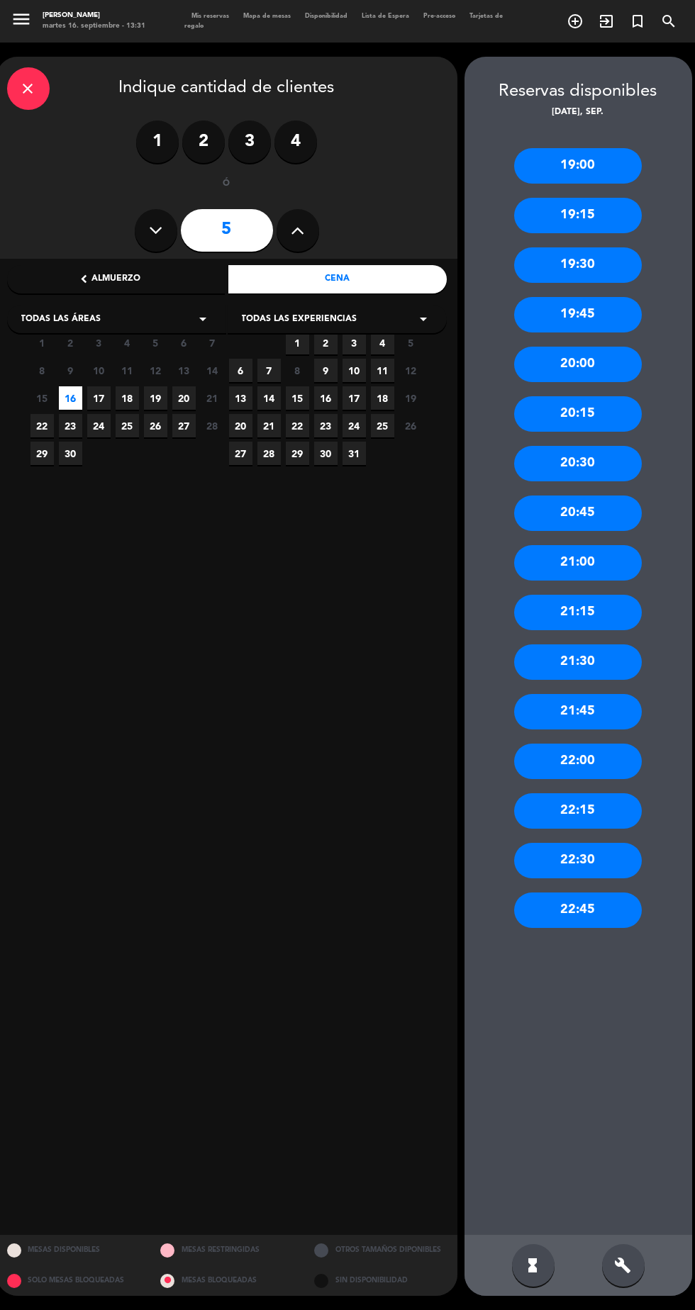
click at [624, 545] on div "21:00" at bounding box center [578, 562] width 128 height 35
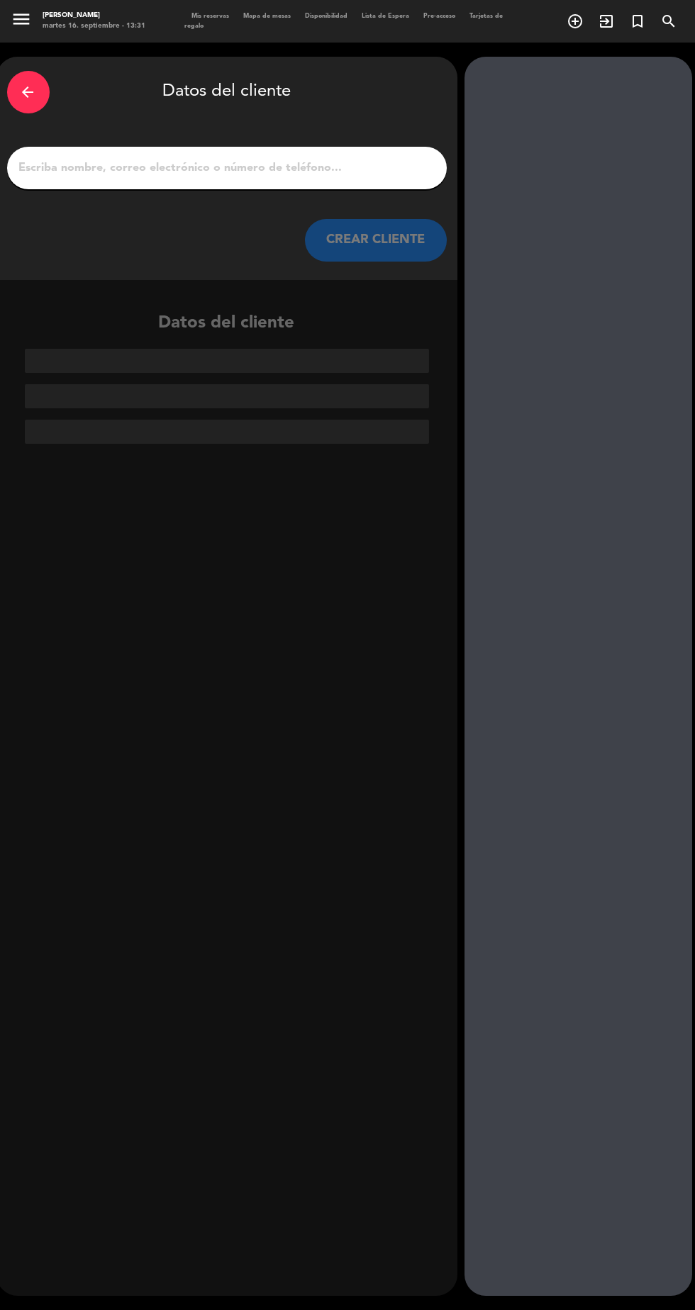
click at [353, 158] on input "1" at bounding box center [227, 168] width 418 height 20
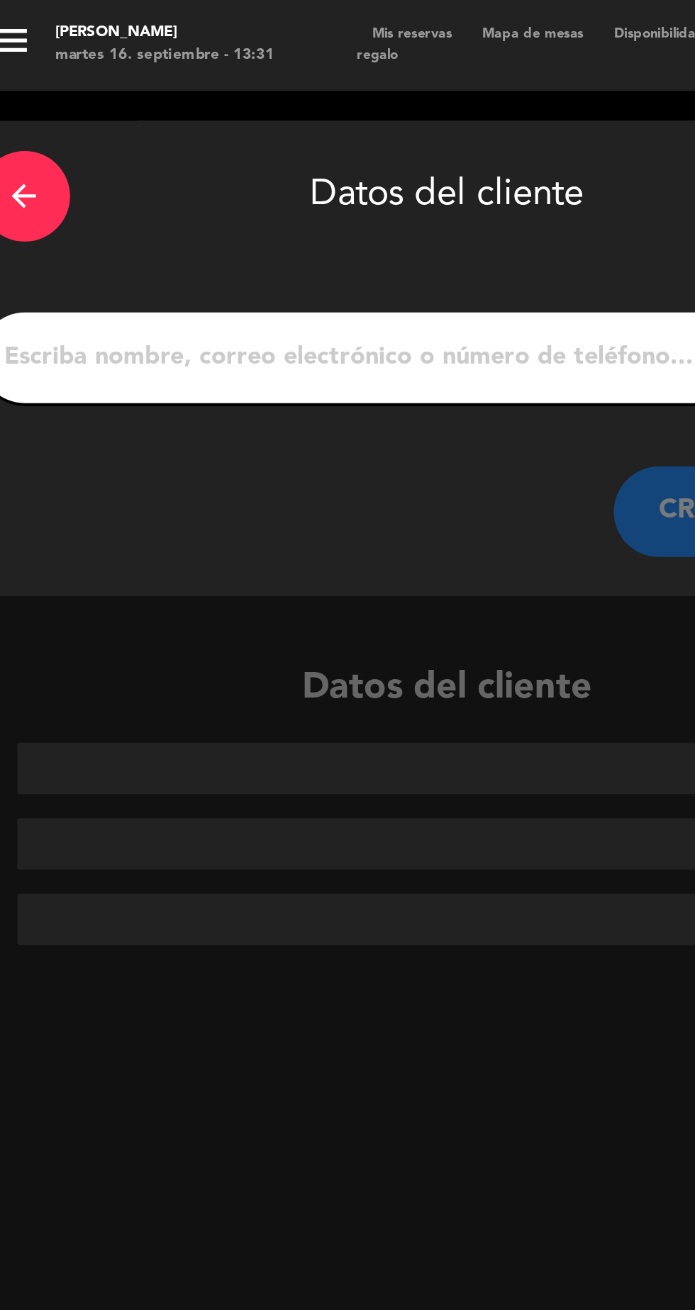
scroll to position [0, 0]
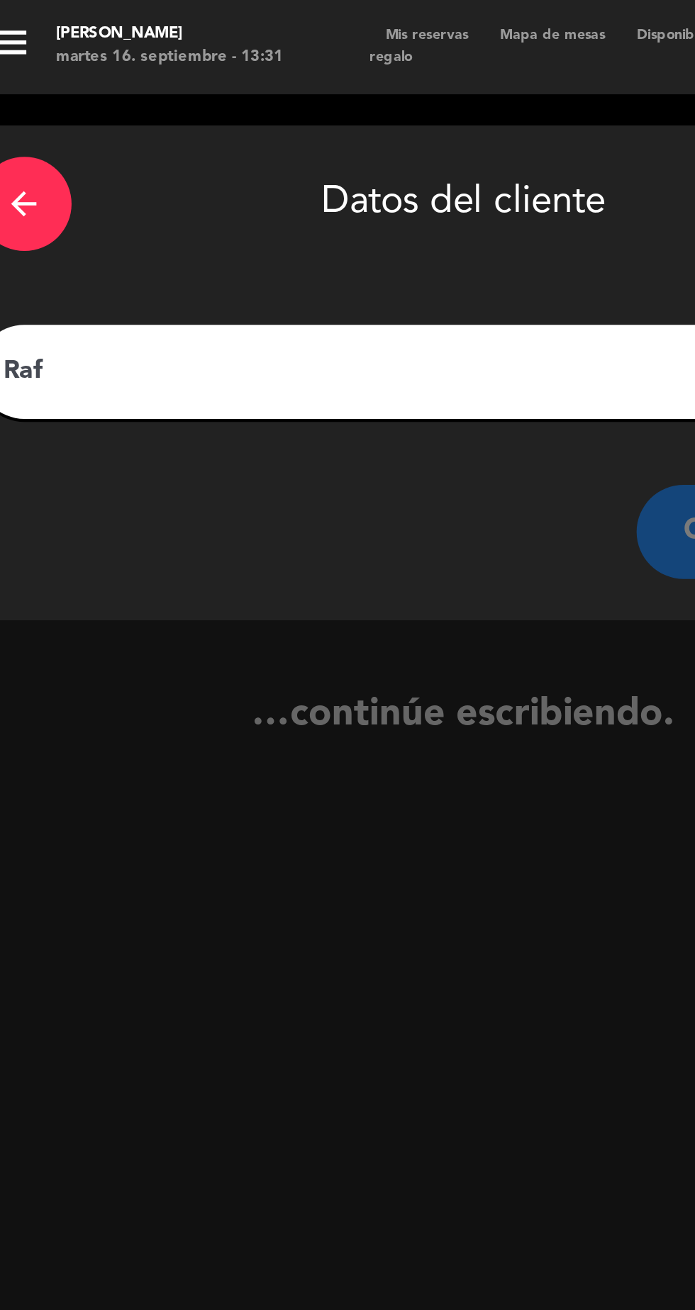
type input "Rafa"
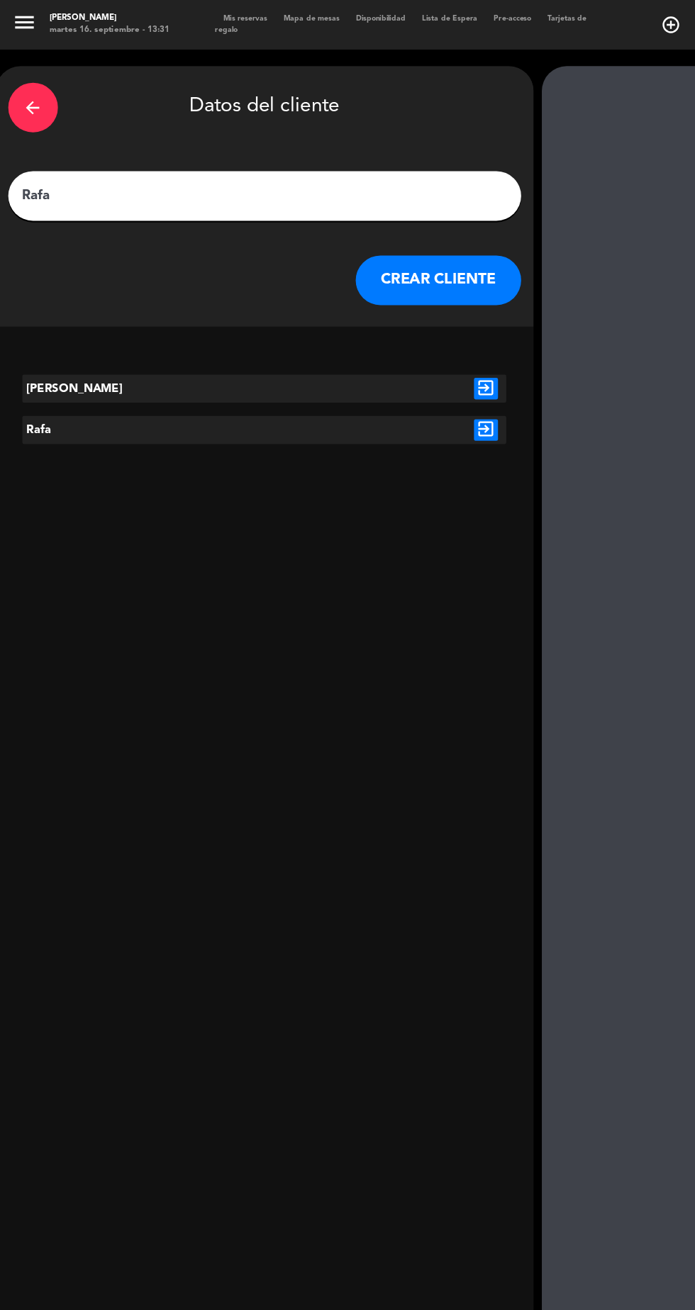
click at [424, 372] on icon "exit_to_app" at bounding box center [416, 368] width 21 height 18
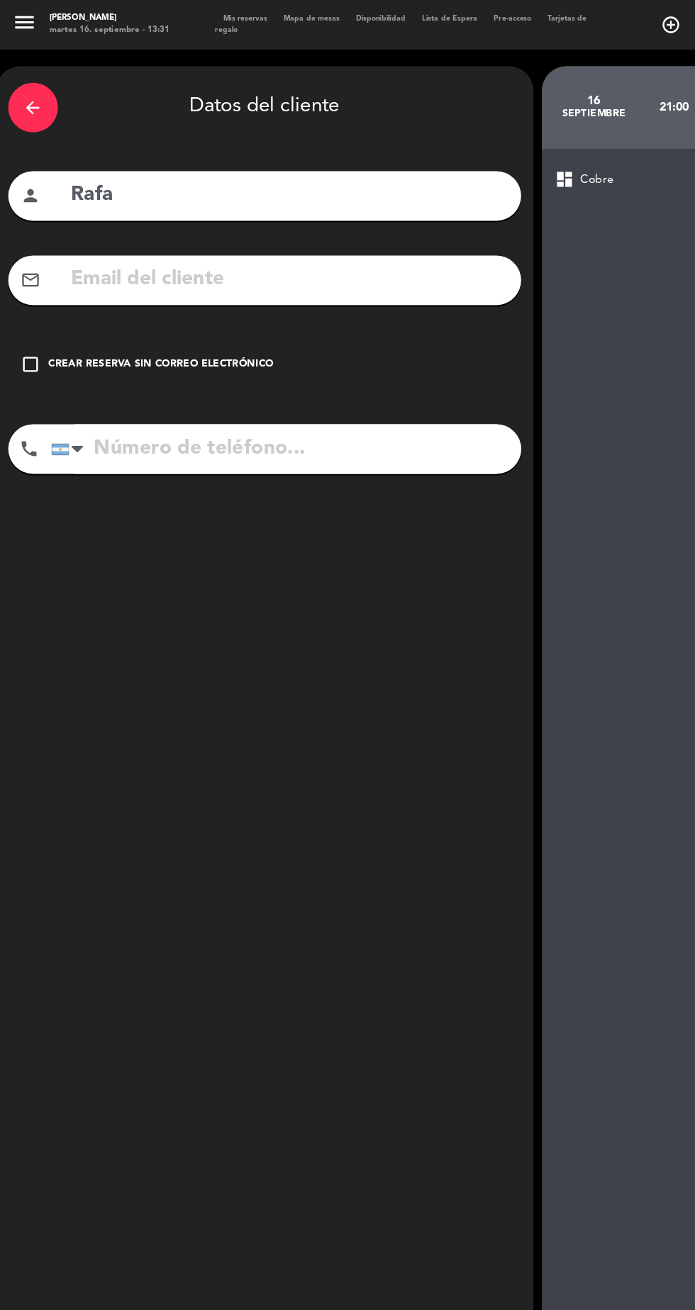
click at [204, 308] on div "Crear reserva sin correo electrónico" at bounding box center [138, 313] width 193 height 14
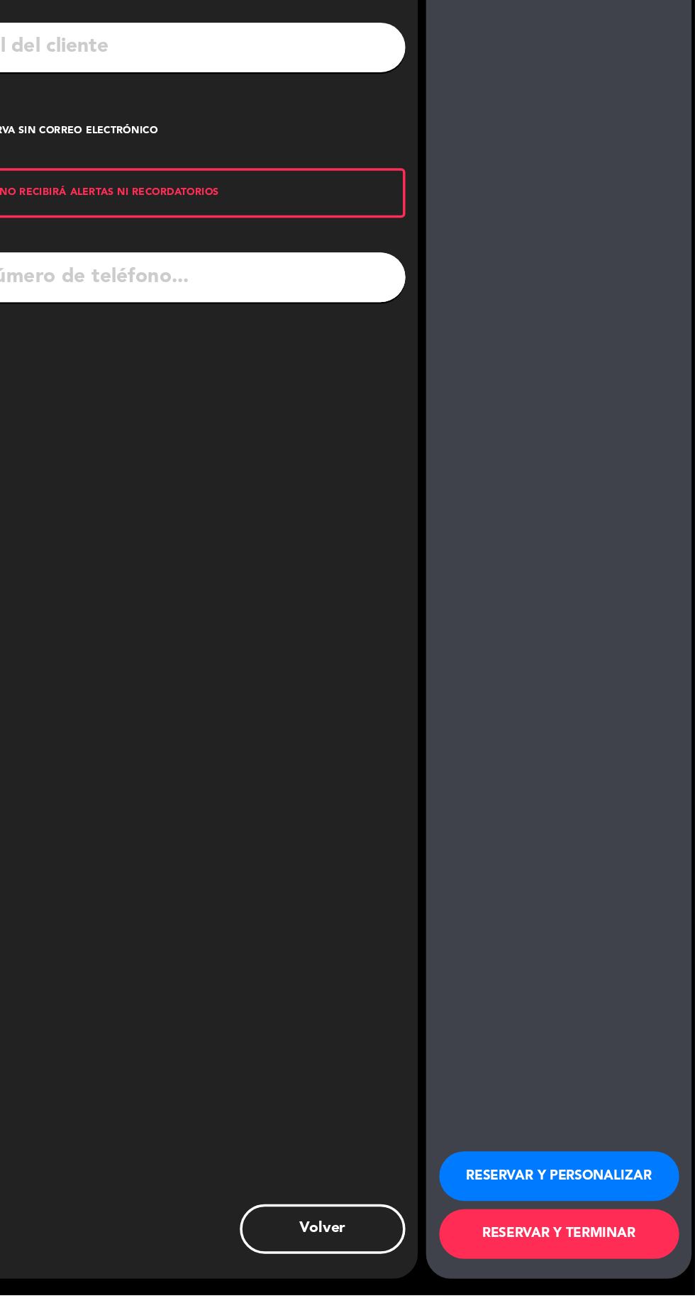
click at [603, 1229] on button "RESERVAR Y PERSONALIZAR" at bounding box center [579, 1208] width 206 height 43
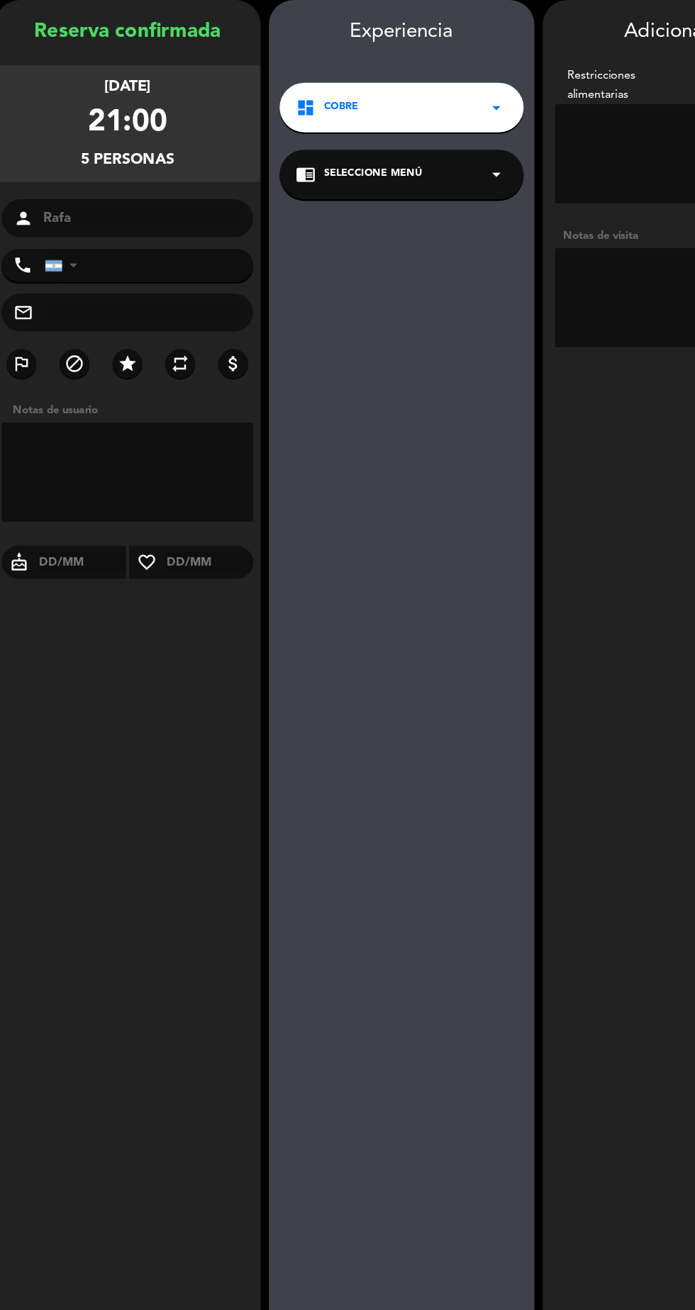
click at [527, 332] on textarea at bounding box center [579, 311] width 206 height 85
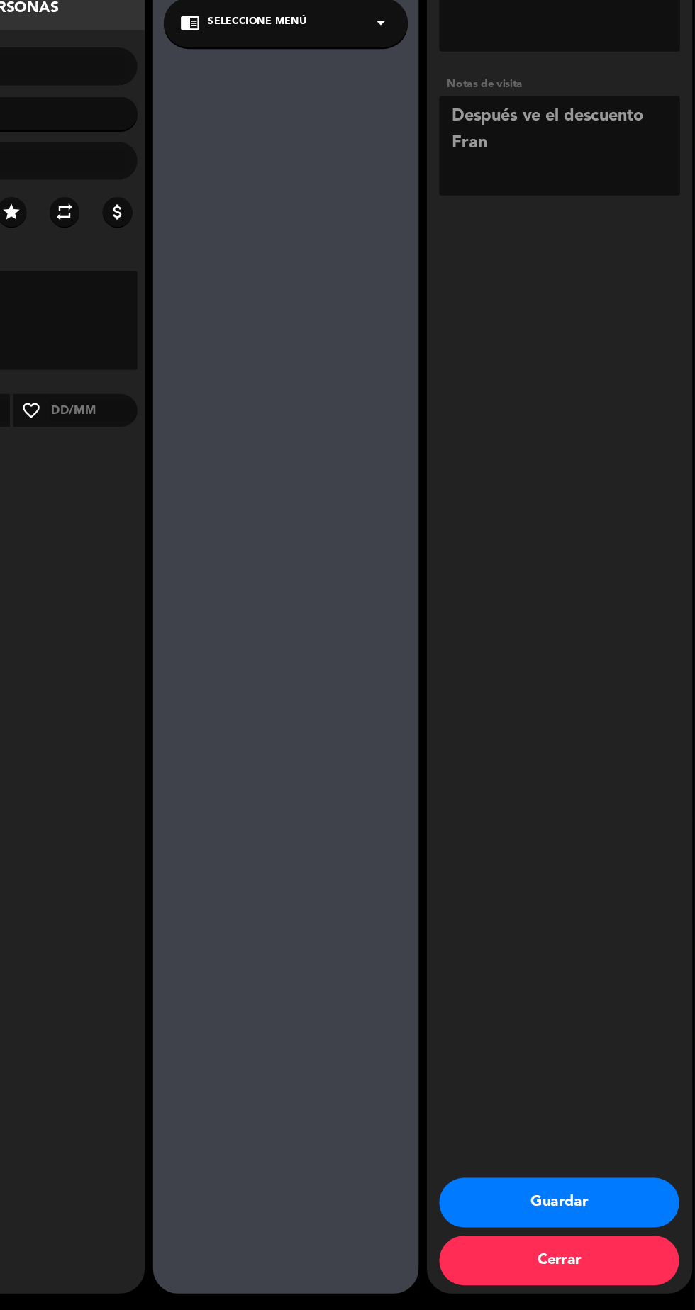
scroll to position [89, 0]
type textarea "Después ve el descuento Fran"
click at [632, 1219] on button "Guardar" at bounding box center [579, 1218] width 206 height 43
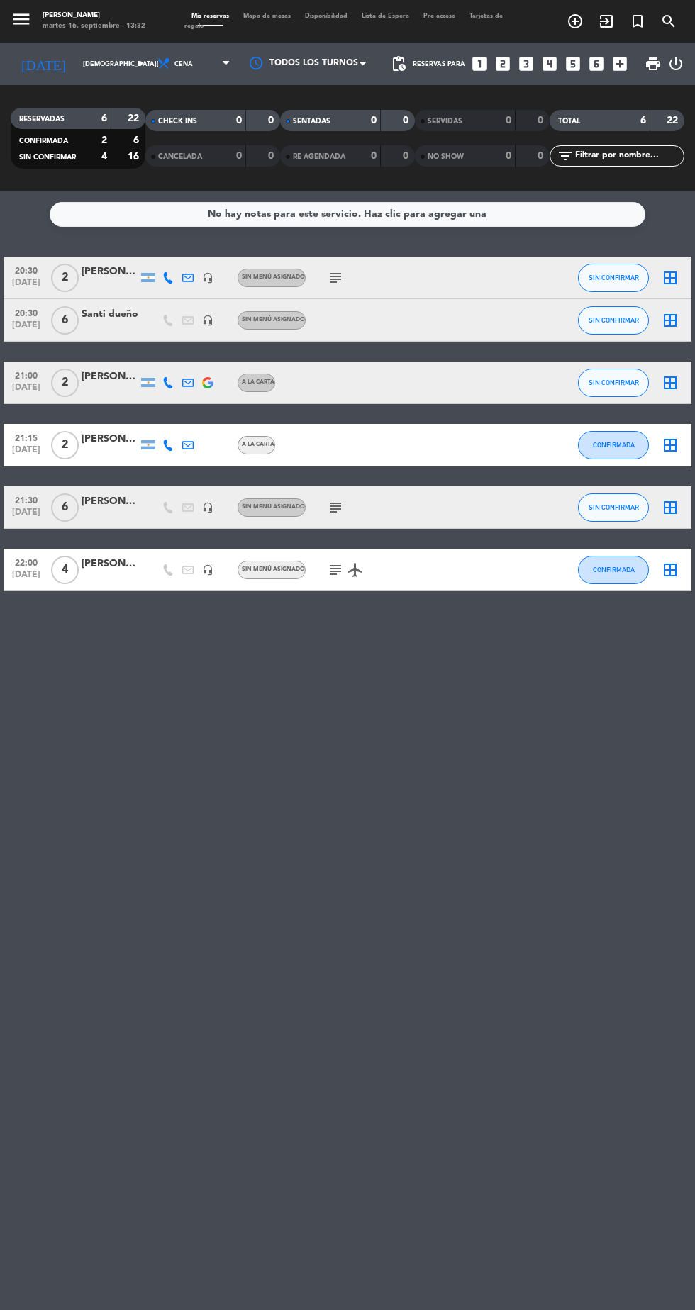
click at [88, 69] on input "[DEMOGRAPHIC_DATA][DATE]" at bounding box center [120, 64] width 89 height 22
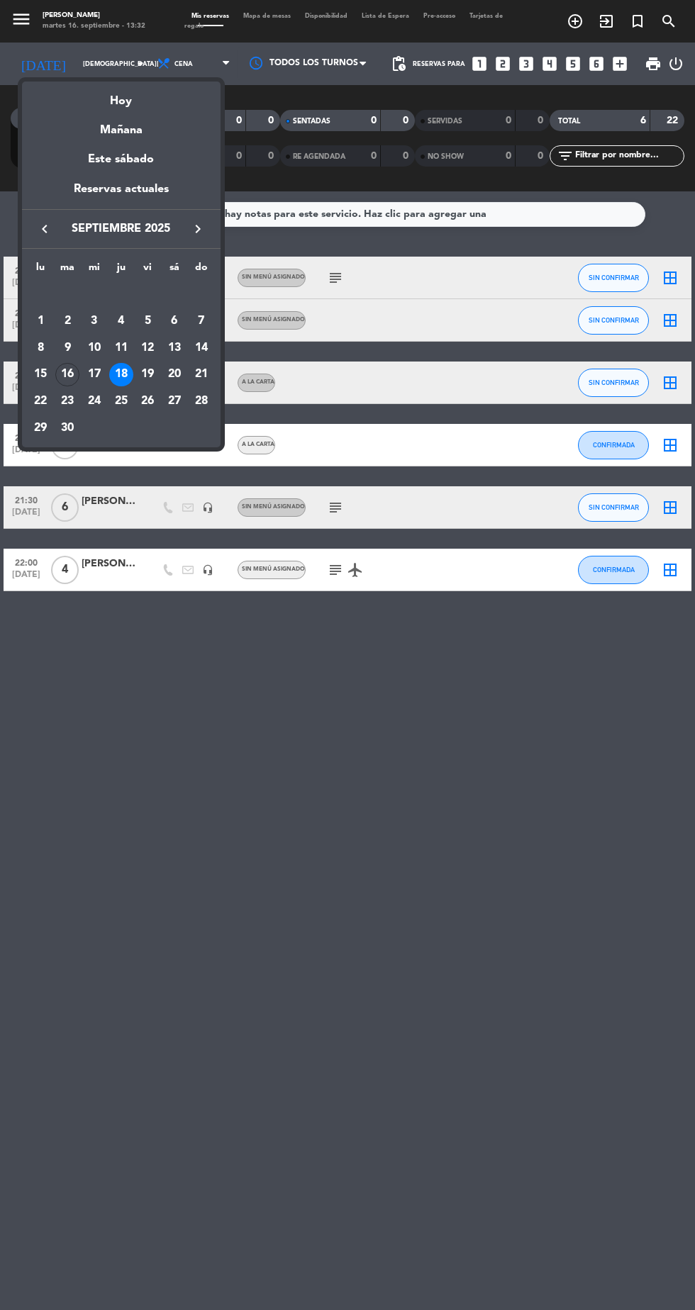
click at [74, 374] on div "16" at bounding box center [67, 375] width 24 height 24
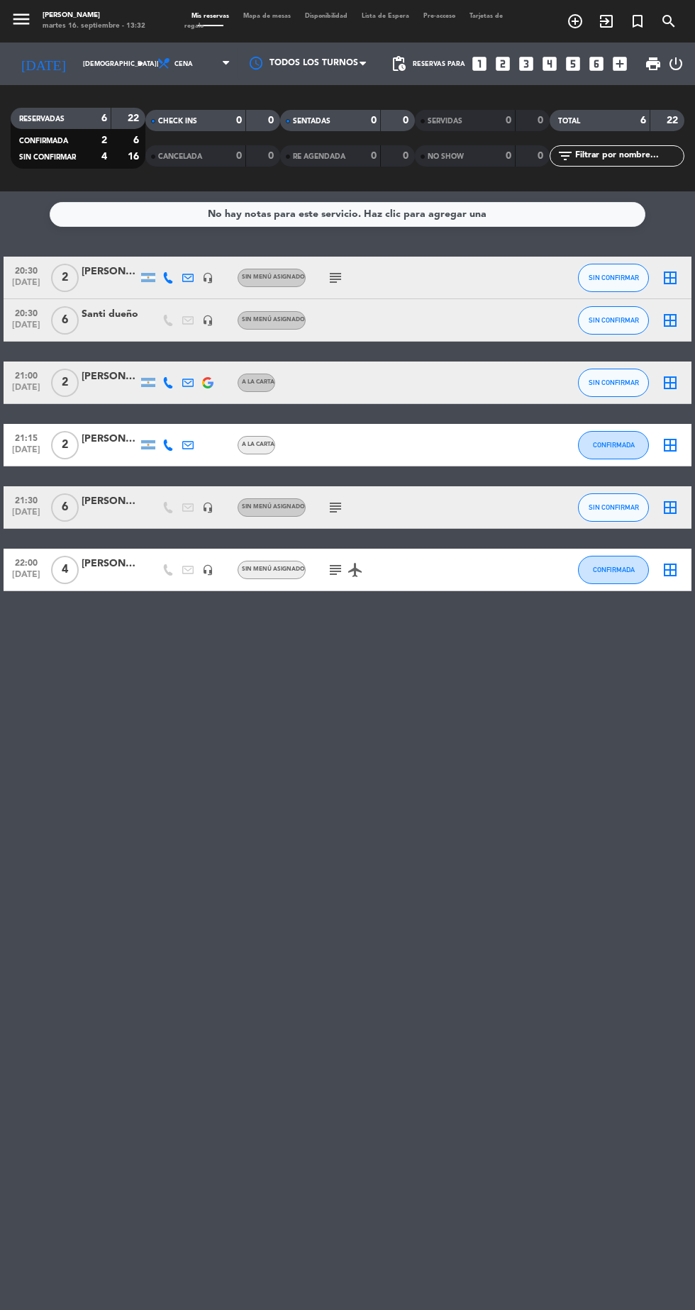
type input "[DATE]"
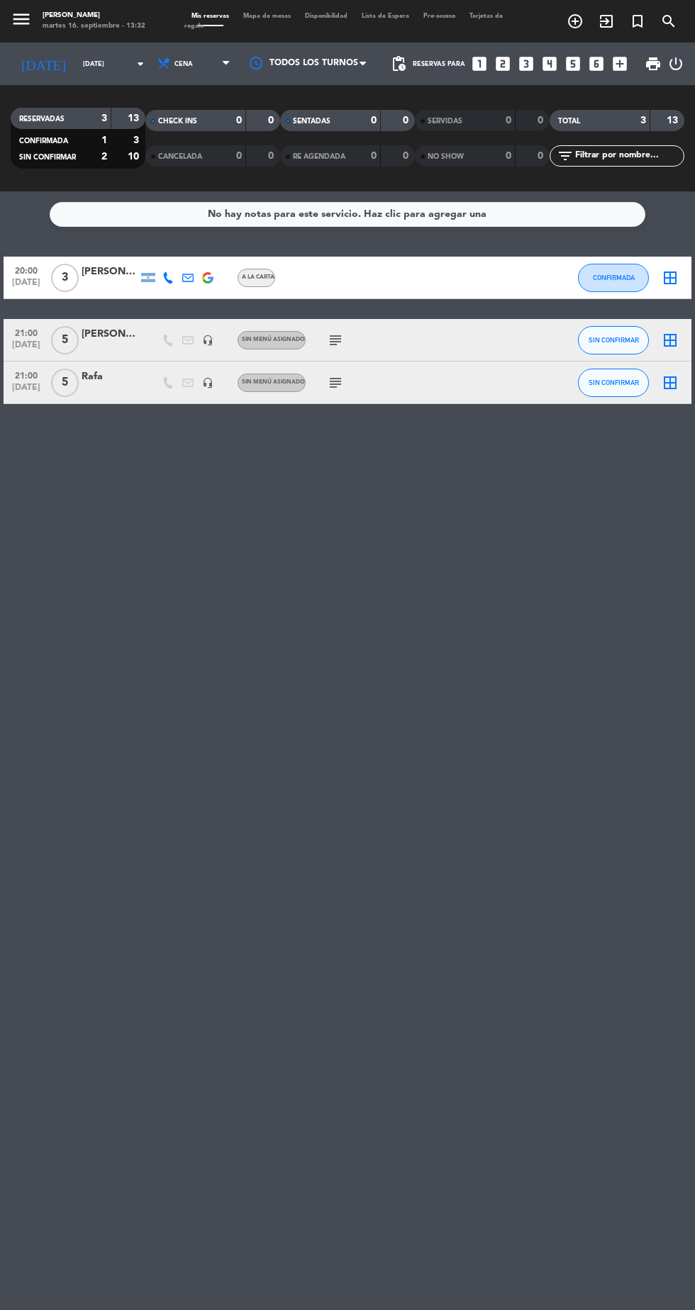
click at [164, 340] on icon at bounding box center [167, 340] width 11 height 11
click at [130, 347] on div at bounding box center [110, 347] width 57 height 11
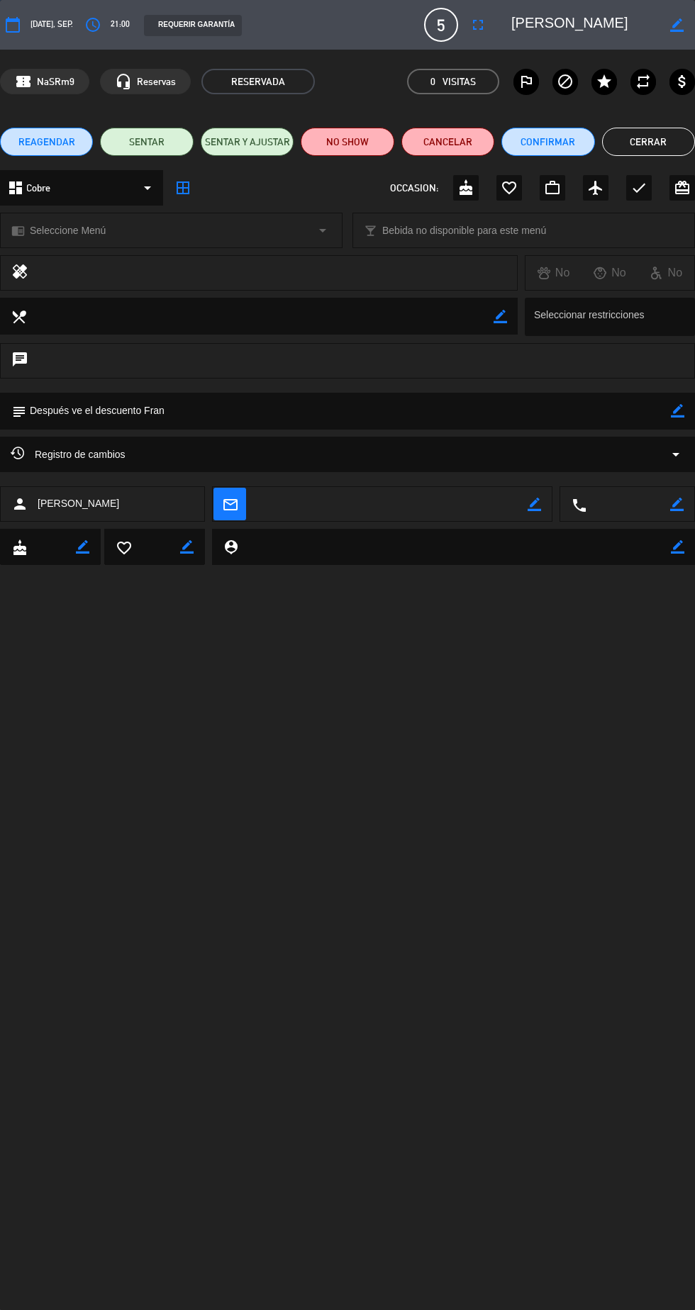
click at [149, 335] on div "local_dining border_color" at bounding box center [258, 317] width 517 height 38
click at [597, 187] on icon "airplanemode_active" at bounding box center [595, 187] width 17 height 17
click at [673, 121] on div "REAGENDAR SENTAR SENTAR Y AJUSTAR NO SHOW Cancelar Confirmar Cerrar" at bounding box center [347, 141] width 695 height 57
click at [661, 134] on button "Cerrar" at bounding box center [648, 142] width 93 height 28
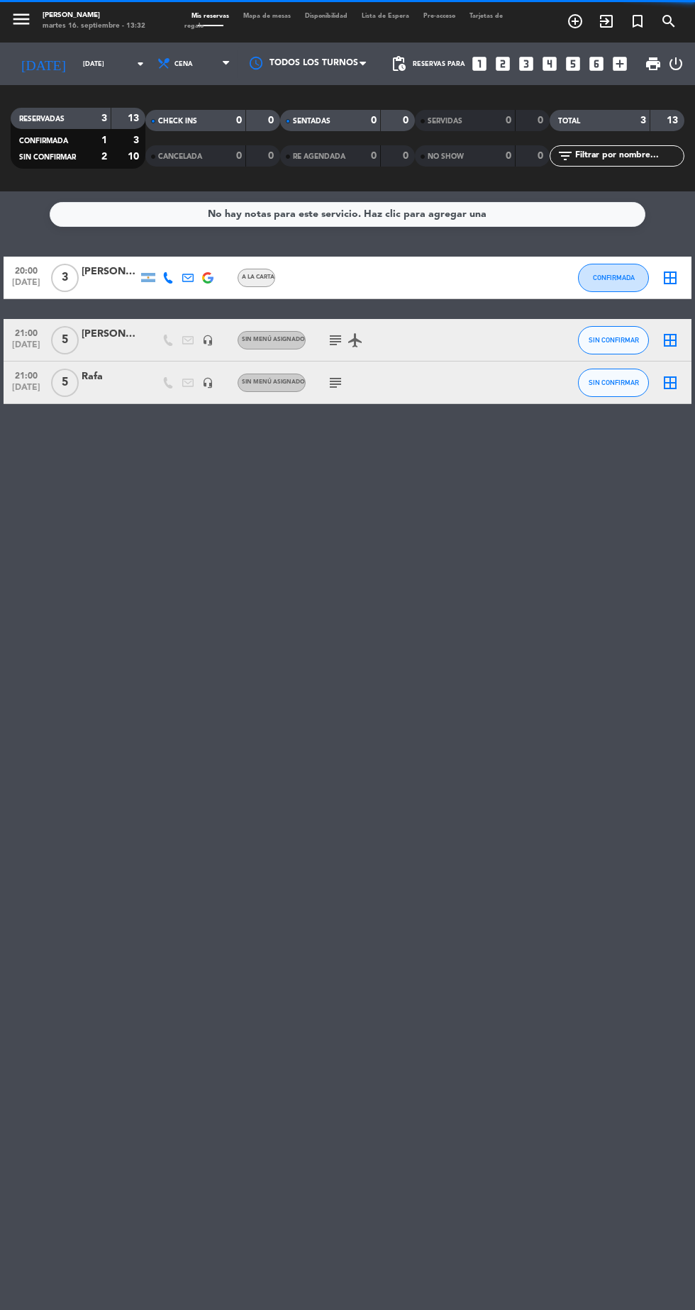
click at [167, 382] on icon at bounding box center [167, 382] width 11 height 11
click at [128, 390] on div at bounding box center [110, 390] width 57 height 11
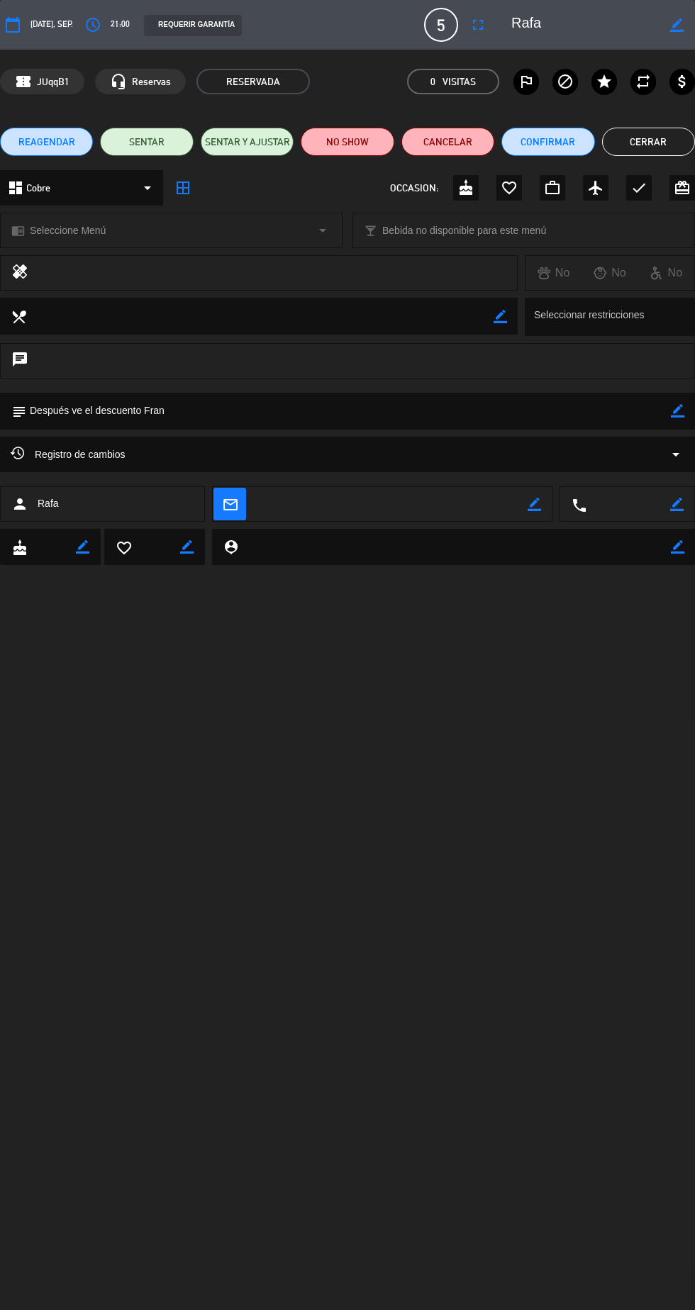
click at [595, 186] on icon "airplanemode_active" at bounding box center [595, 187] width 17 height 17
click at [664, 140] on button "Cerrar" at bounding box center [648, 142] width 93 height 28
